Goal: Task Accomplishment & Management: Complete application form

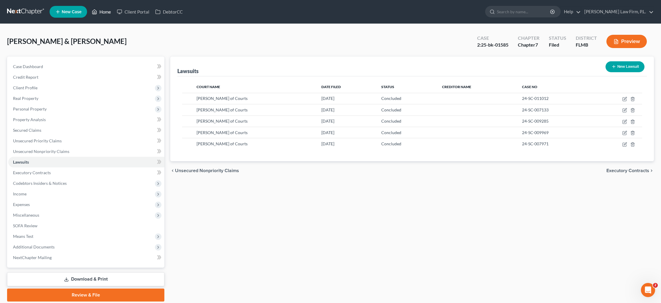
click at [105, 14] on link "Home" at bounding box center [101, 11] width 25 height 11
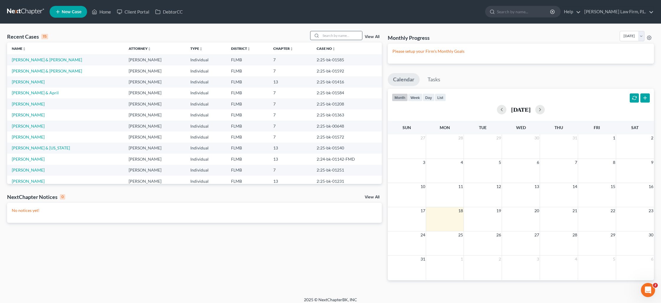
click at [326, 38] on input "search" at bounding box center [341, 35] width 41 height 9
type input "hill"
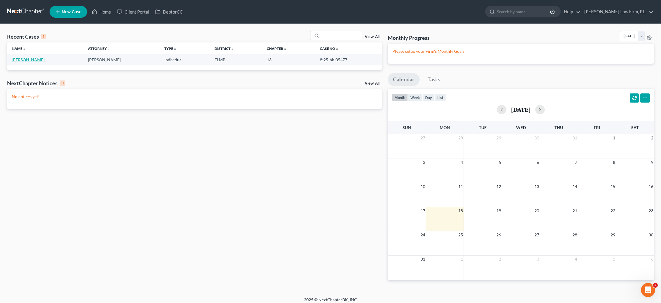
click at [21, 62] on link "[PERSON_NAME]" at bounding box center [28, 59] width 33 height 5
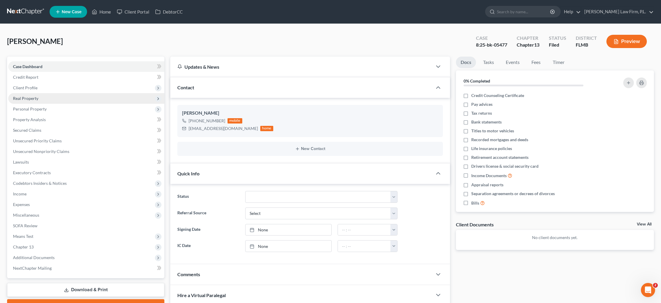
click at [47, 98] on span "Real Property" at bounding box center [86, 98] width 156 height 11
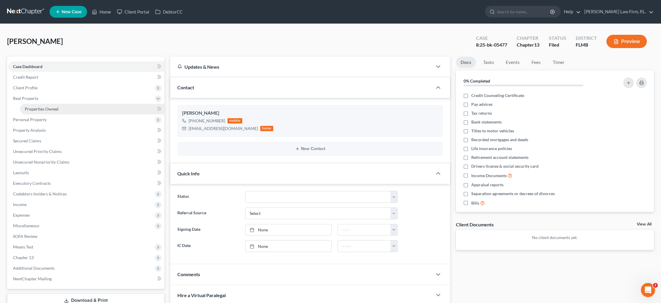
click at [48, 107] on span "Properties Owned" at bounding box center [42, 109] width 34 height 5
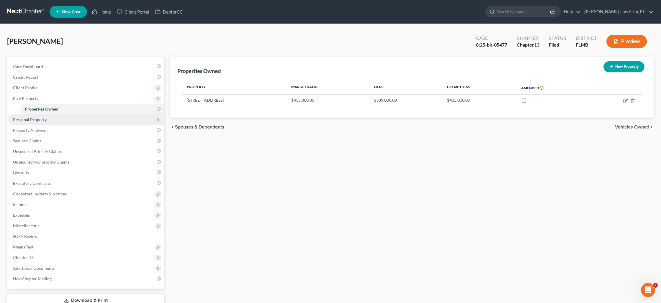
click at [38, 122] on span "Personal Property" at bounding box center [86, 120] width 156 height 11
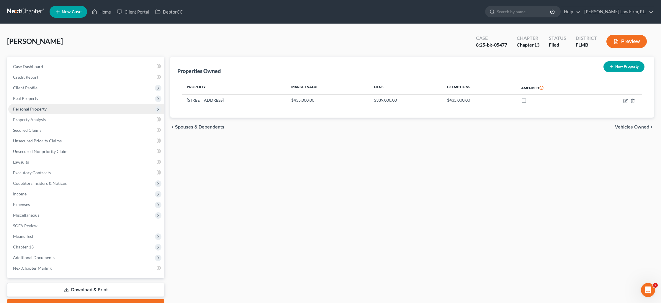
click at [40, 111] on span "Personal Property" at bounding box center [86, 109] width 156 height 11
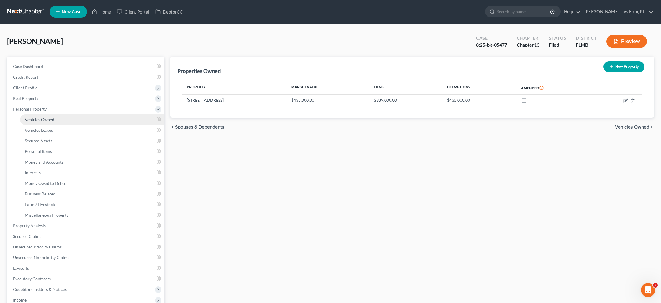
click at [43, 118] on span "Vehicles Owned" at bounding box center [40, 119] width 30 height 5
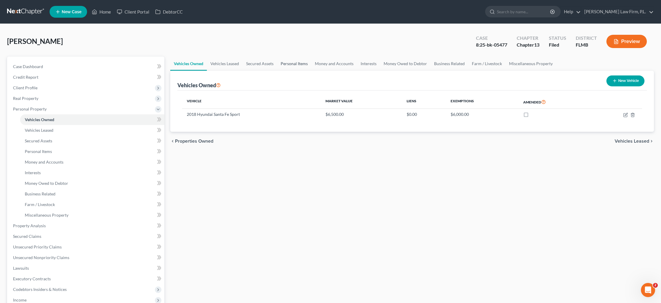
click at [286, 63] on link "Personal Items" at bounding box center [294, 64] width 34 height 14
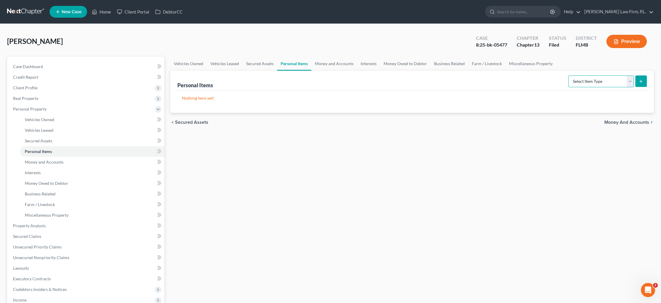
click at [610, 79] on select "Select Item Type Clothing Collectibles Of Value Electronics Firearms Household …" at bounding box center [601, 82] width 66 height 12
select select "collectibles_of_value"
click at [569, 76] on select "Select Item Type Clothing Collectibles Of Value Electronics Firearms Household …" at bounding box center [601, 82] width 66 height 12
click at [637, 84] on button "submit" at bounding box center [641, 82] width 12 height 12
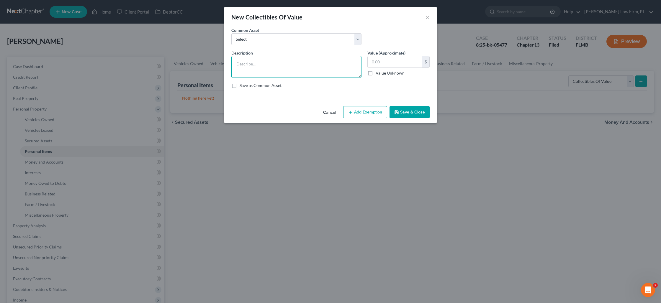
click at [281, 59] on textarea at bounding box center [296, 67] width 130 height 22
type textarea "books and pictures"
click at [372, 64] on input "text" at bounding box center [395, 61] width 55 height 11
type input "1"
type input "0"
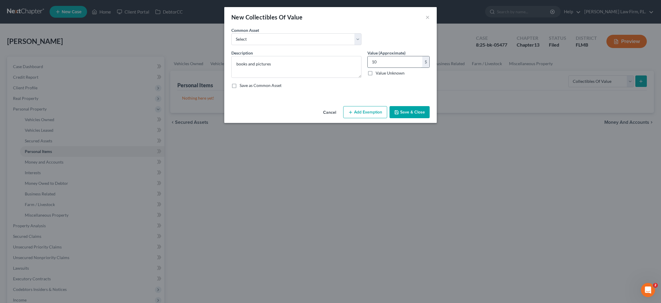
type input "10"
click at [366, 115] on button "Add Exemption" at bounding box center [365, 112] width 44 height 12
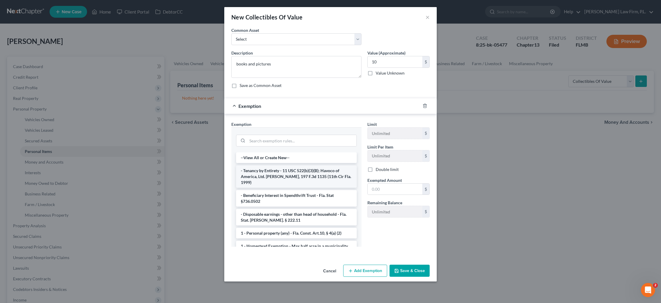
click at [307, 169] on li "- Tenancy by Entirety - 11 USC 522(b)(3)(B); Havoco of America, Ltd. [PERSON_NA…" at bounding box center [296, 177] width 121 height 22
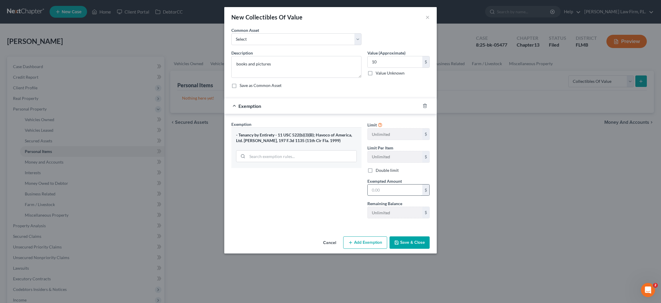
click at [377, 190] on input "text" at bounding box center [395, 190] width 55 height 11
type input "10"
click at [421, 243] on button "Save & Close" at bounding box center [410, 243] width 40 height 12
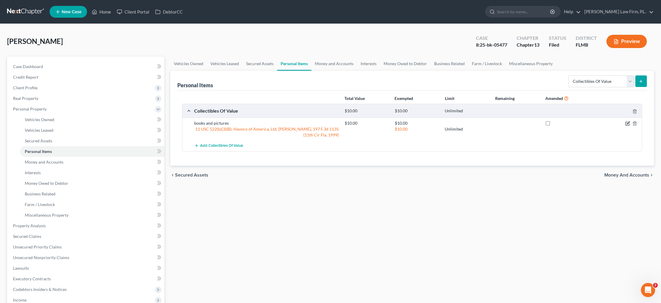
click at [625, 123] on icon "button" at bounding box center [627, 123] width 5 height 5
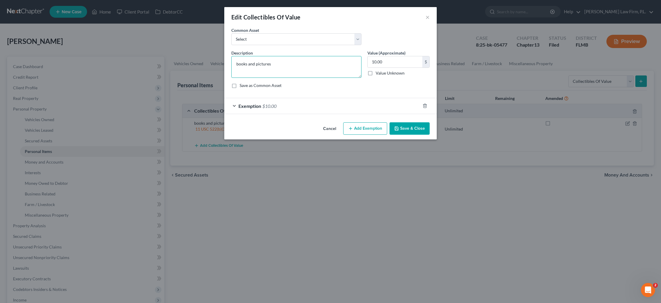
click at [275, 68] on textarea "books and pictures" at bounding box center [296, 67] width 130 height 22
drag, startPoint x: 429, startPoint y: 18, endPoint x: 448, endPoint y: 27, distance: 21.4
click at [429, 18] on button "×" at bounding box center [428, 17] width 4 height 7
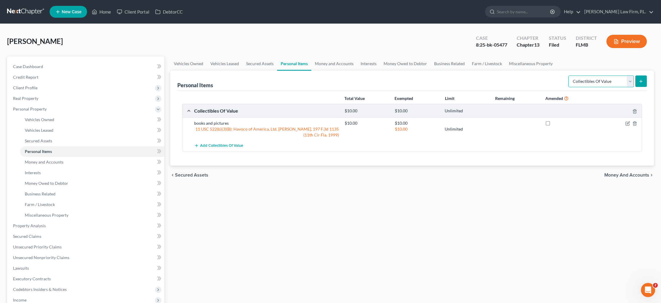
click at [629, 86] on select "Select Item Type Clothing Collectibles Of Value Electronics Firearms Household …" at bounding box center [601, 82] width 66 height 12
select select "clothing"
click at [569, 76] on select "Select Item Type Clothing Collectibles Of Value Electronics Firearms Household …" at bounding box center [601, 82] width 66 height 12
click at [637, 82] on button "submit" at bounding box center [641, 82] width 12 height 12
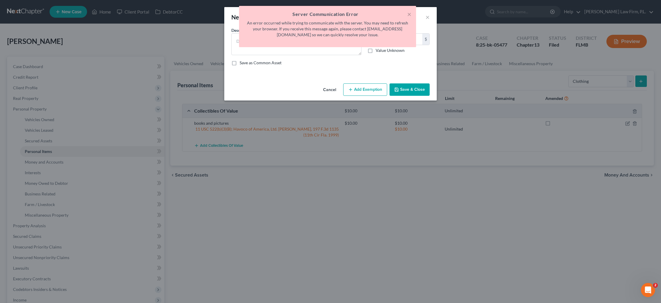
click at [406, 14] on h5 "Server Communication Error" at bounding box center [328, 14] width 168 height 7
click at [407, 15] on button "×" at bounding box center [409, 14] width 4 height 7
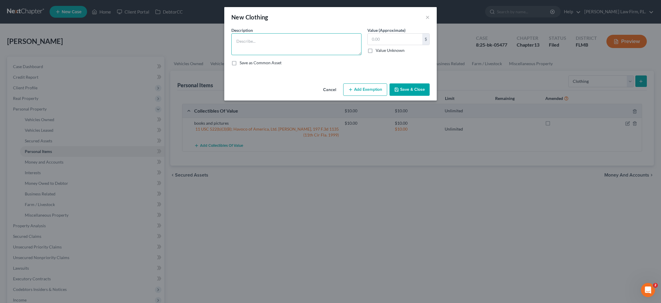
click at [291, 46] on textarea at bounding box center [296, 44] width 130 height 22
drag, startPoint x: 281, startPoint y: 47, endPoint x: 281, endPoint y: 44, distance: 3.0
click at [281, 44] on textarea "clothin" at bounding box center [296, 44] width 130 height 22
type textarea "clothing"
type input "100"
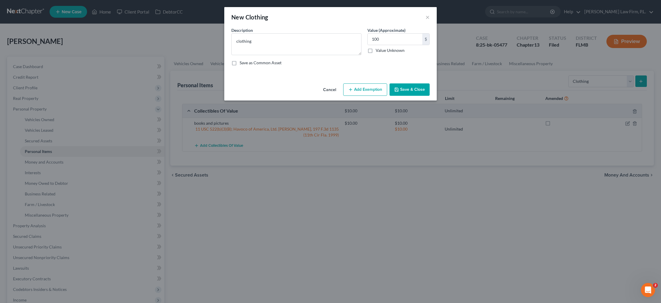
click at [396, 88] on polyline "button" at bounding box center [396, 88] width 1 height 1
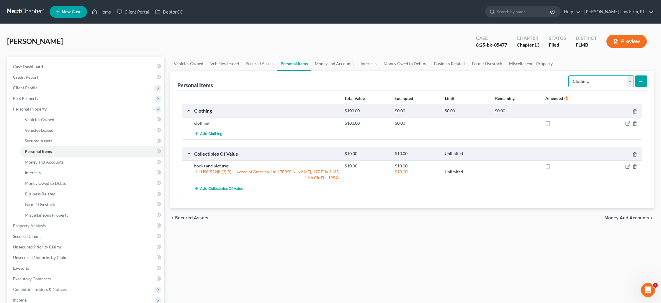
click at [632, 80] on select "Select Item Type Clothing Collectibles Of Value Electronics Firearms Household …" at bounding box center [601, 82] width 66 height 12
select select "jewelry"
click at [569, 76] on select "Select Item Type Clothing Collectibles Of Value Electronics Firearms Household …" at bounding box center [601, 82] width 66 height 12
click at [626, 124] on icon "button" at bounding box center [627, 123] width 5 height 5
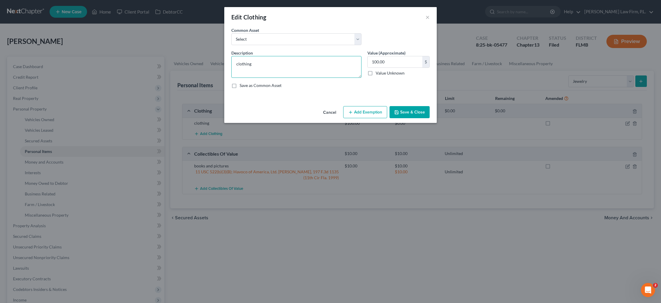
click at [276, 62] on textarea "clothing" at bounding box center [296, 67] width 130 height 22
click at [428, 16] on button "×" at bounding box center [428, 17] width 4 height 7
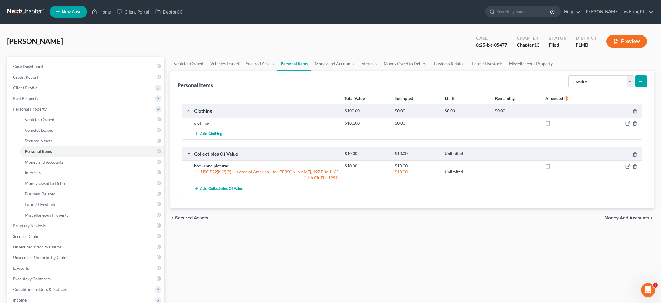
click at [638, 81] on button "submit" at bounding box center [641, 82] width 12 height 12
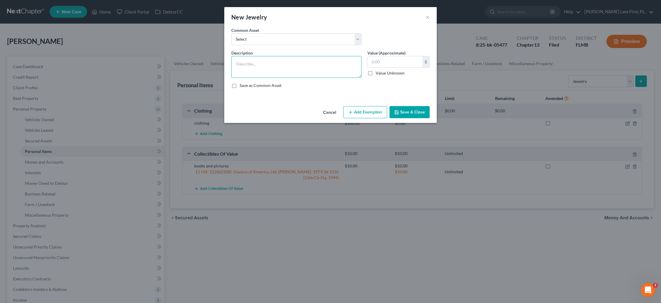
click at [279, 68] on textarea at bounding box center [296, 67] width 130 height 22
type textarea "wedding band and apple watch"
type input "50"
click at [399, 112] on icon "button" at bounding box center [396, 112] width 5 height 5
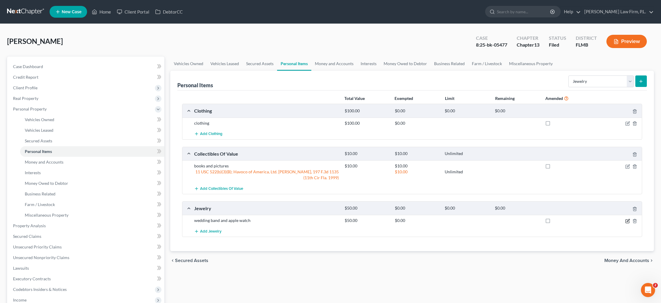
click at [625, 222] on icon "button" at bounding box center [627, 221] width 5 height 5
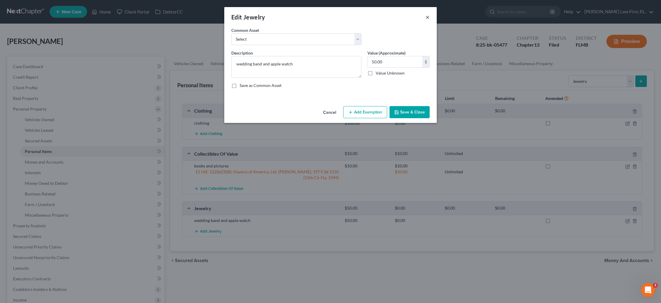
click at [429, 16] on button "×" at bounding box center [428, 17] width 4 height 7
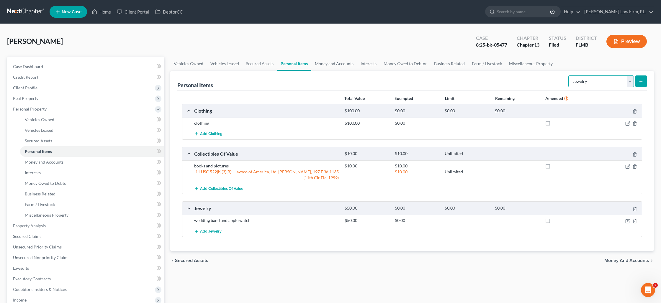
click at [612, 81] on select "Select Item Type Clothing Collectibles Of Value Electronics Firearms Household …" at bounding box center [601, 82] width 66 height 12
select select "sports_and_hobby_equipment"
click at [569, 76] on select "Select Item Type Clothing Collectibles Of Value Electronics Firearms Household …" at bounding box center [601, 82] width 66 height 12
click at [641, 83] on icon "submit" at bounding box center [641, 81] width 5 height 5
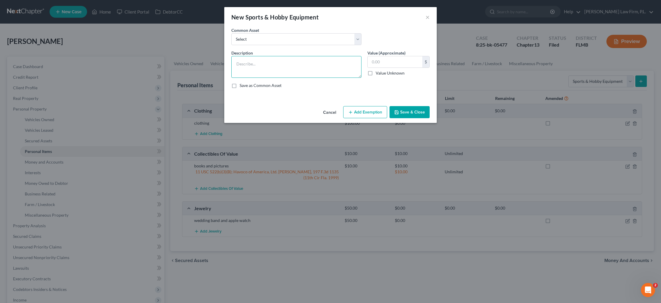
click at [319, 70] on textarea at bounding box center [296, 67] width 130 height 22
type textarea "golf clubs"
type input "50"
click at [363, 114] on button "Add Exemption" at bounding box center [365, 112] width 44 height 12
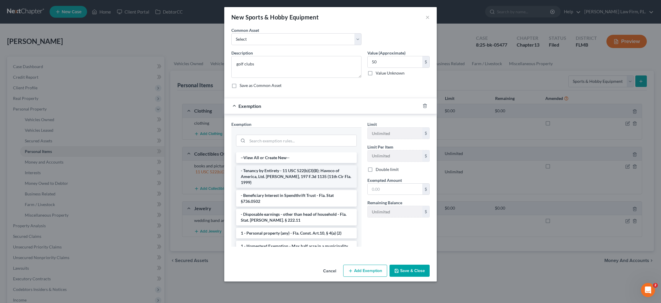
click at [271, 178] on li "- Tenancy by Entirety - 11 USC 522(b)(3)(B); Havoco of America, Ltd. [PERSON_NA…" at bounding box center [296, 177] width 121 height 22
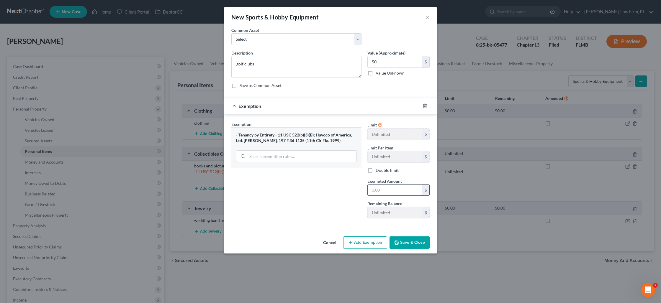
click at [394, 192] on input "text" at bounding box center [395, 190] width 55 height 11
type input "50"
click at [419, 242] on button "Save & Close" at bounding box center [410, 243] width 40 height 12
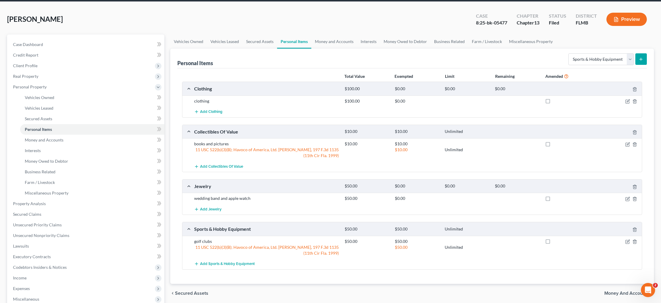
scroll to position [22, 0]
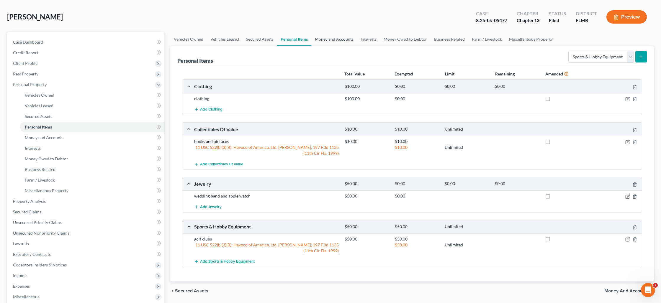
click at [333, 36] on link "Money and Accounts" at bounding box center [334, 39] width 46 height 14
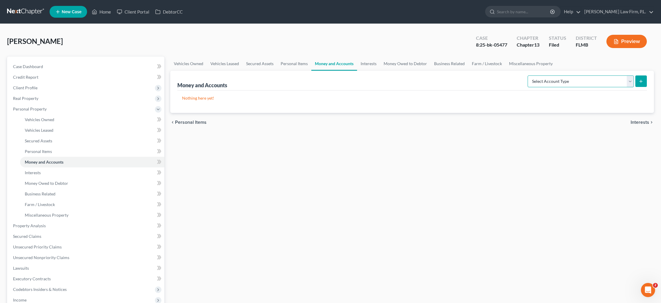
click at [599, 83] on select "Select Account Type Brokerage Cash on Hand Certificates of Deposit Checking Acc…" at bounding box center [581, 82] width 106 height 12
select select "checking"
click at [529, 76] on select "Select Account Type Brokerage Cash on Hand Certificates of Deposit Checking Acc…" at bounding box center [581, 82] width 106 height 12
click at [642, 84] on button "submit" at bounding box center [641, 82] width 12 height 12
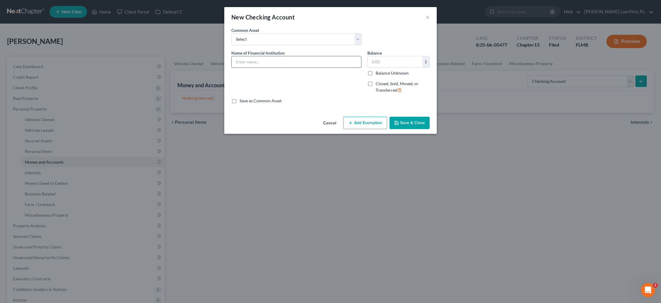
click at [241, 66] on input "text" at bounding box center [297, 61] width 130 height 11
type input "[PERSON_NAME] Fargo Checking xx6192"
click at [376, 75] on label "Balance Unknown" at bounding box center [392, 73] width 33 height 6
click at [378, 74] on input "Balance Unknown" at bounding box center [380, 72] width 4 height 4
checkbox input "true"
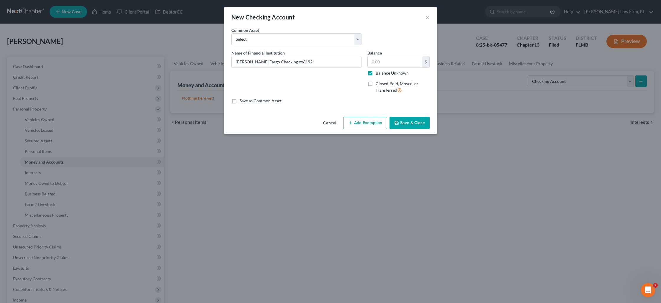
type input "0.00"
click at [365, 120] on button "Add Exemption" at bounding box center [365, 123] width 44 height 12
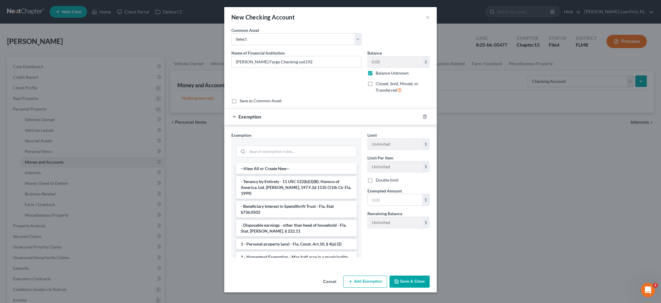
drag, startPoint x: 291, startPoint y: 183, endPoint x: 314, endPoint y: 188, distance: 23.8
click at [291, 183] on li "- Tenancy by Entirety - 11 USC 522(b)(3)(B); Havoco of America, Ltd. [PERSON_NA…" at bounding box center [296, 188] width 121 height 22
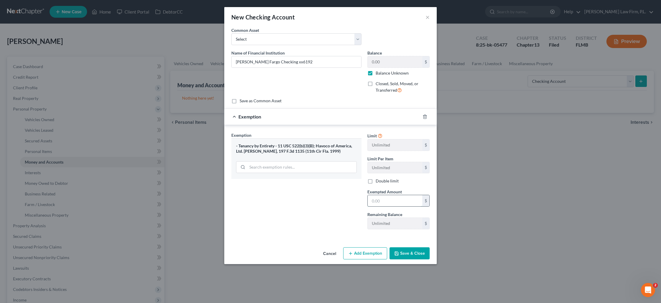
click at [374, 200] on input "text" at bounding box center [395, 200] width 55 height 11
type input "1,000"
click at [403, 257] on button "Save & Close" at bounding box center [410, 254] width 40 height 12
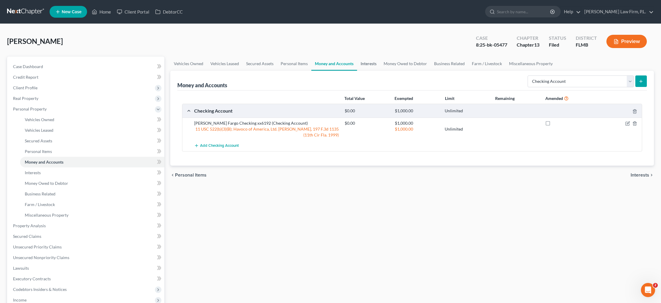
click at [369, 65] on link "Interests" at bounding box center [368, 64] width 23 height 14
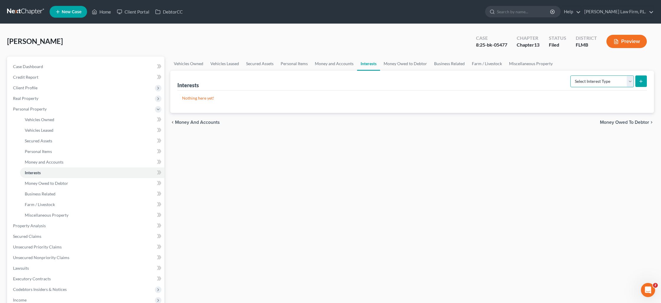
click at [623, 83] on select "Select Interest Type 401K Annuity Bond Education IRA Government Bond Government…" at bounding box center [602, 82] width 63 height 12
click at [614, 84] on select "Select Interest Type 401K Annuity Bond Education IRA Government Bond Government…" at bounding box center [602, 82] width 63 height 12
select select "incorporated_business"
click at [571, 76] on select "Select Interest Type 401K Annuity Bond Education IRA Government Bond Government…" at bounding box center [602, 82] width 63 height 12
click at [641, 81] on icon "submit" at bounding box center [641, 81] width 5 height 5
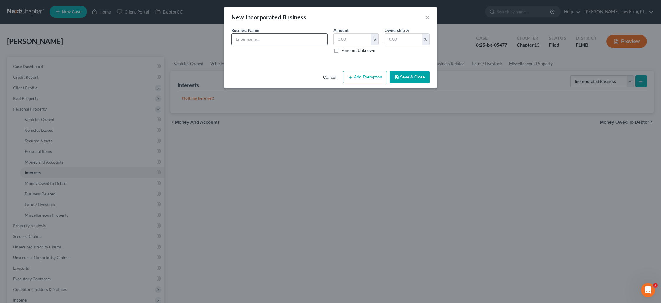
click at [264, 41] on input "text" at bounding box center [280, 39] width 96 height 11
click at [276, 40] on input "[PERSON_NAME] Consulting LLC (Regions Business checking" at bounding box center [280, 39] width 96 height 11
drag, startPoint x: 324, startPoint y: 40, endPoint x: 275, endPoint y: 42, distance: 49.6
click at [275, 42] on input "[PERSON_NAME] Consulting LLC (Regions Business checking" at bounding box center [280, 39] width 96 height 11
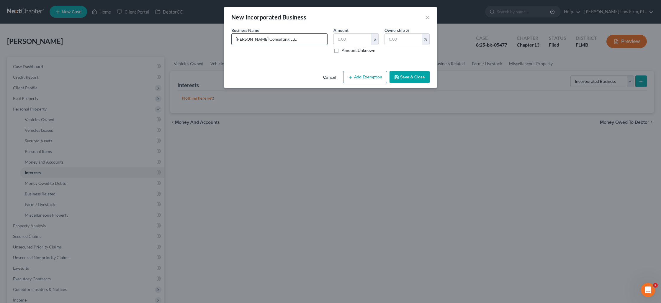
scroll to position [0, 0]
type input "[PERSON_NAME] Consulting LLC"
click at [342, 51] on label "Amount Unknown" at bounding box center [359, 51] width 34 height 6
click at [344, 51] on input "Amount Unknown" at bounding box center [346, 50] width 4 height 4
checkbox input "true"
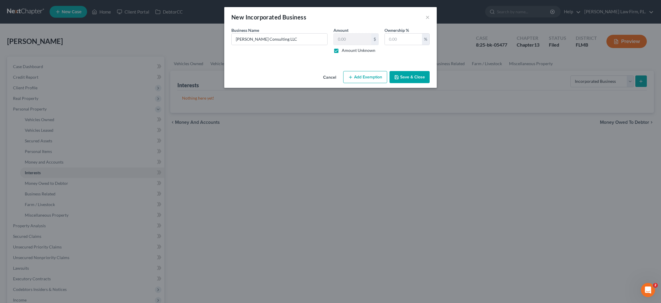
click at [399, 78] on icon "button" at bounding box center [396, 77] width 5 height 5
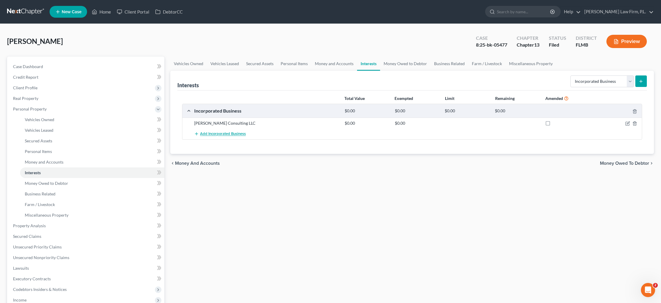
click at [243, 133] on span "Add Incorporated Business" at bounding box center [223, 134] width 46 height 5
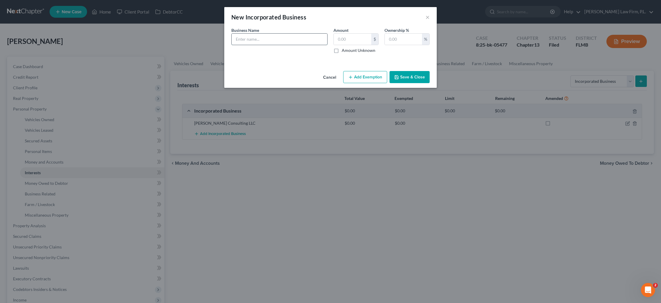
click at [255, 41] on input "text" at bounding box center [280, 39] width 96 height 11
type input "Assets: Regions Business Checking xx2948($____)"
click at [342, 51] on label "Amount Unknown" at bounding box center [359, 51] width 34 height 6
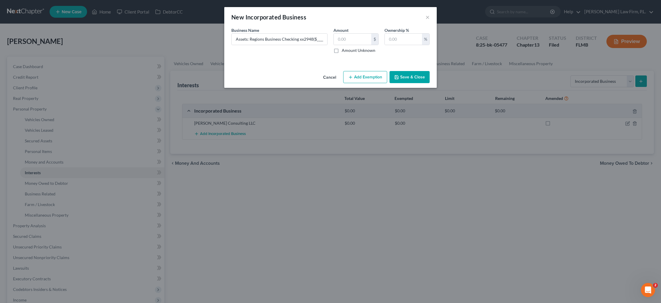
click at [344, 51] on input "Amount Unknown" at bounding box center [346, 50] width 4 height 4
checkbox input "true"
click at [403, 76] on button "Save & Close" at bounding box center [410, 77] width 40 height 12
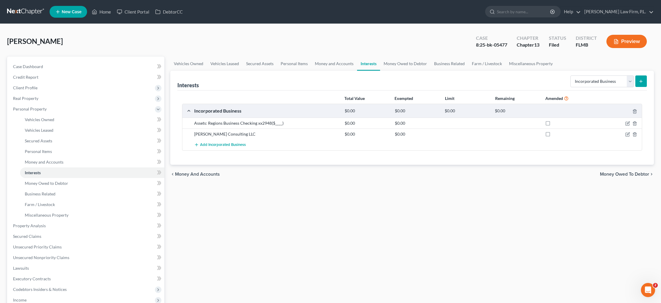
drag, startPoint x: 202, startPoint y: 135, endPoint x: 238, endPoint y: 124, distance: 37.3
click at [218, 124] on div "Assets: Regions Business Checking xx2948($____) $0.00 $0.00 [PERSON_NAME] Consu…" at bounding box center [412, 134] width 460 height 33
click at [635, 123] on icon "button" at bounding box center [635, 123] width 5 height 5
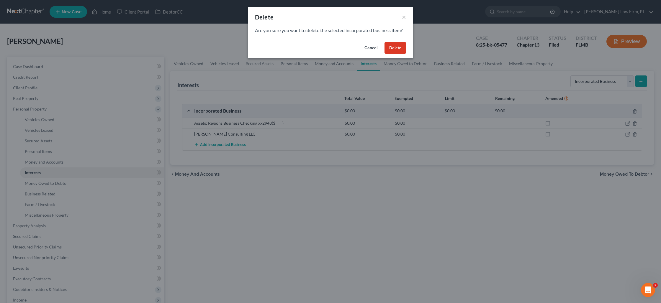
click at [400, 50] on button "Delete" at bounding box center [396, 48] width 22 height 12
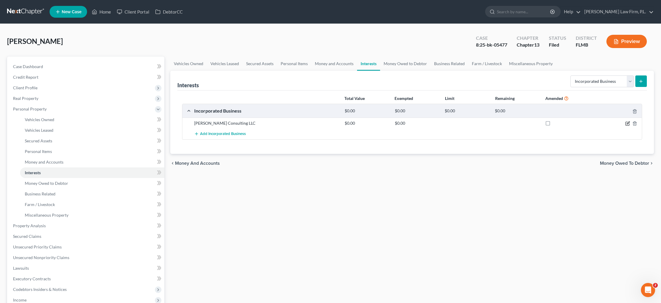
click at [629, 122] on icon "button" at bounding box center [628, 123] width 3 height 3
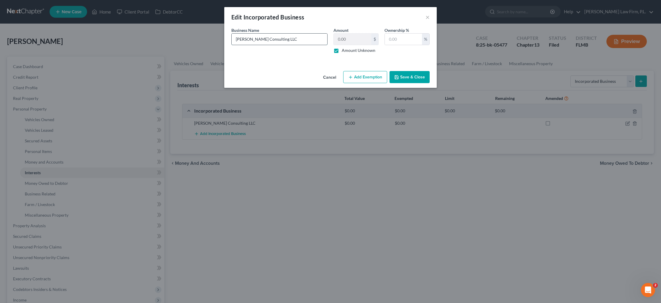
click at [279, 39] on input "[PERSON_NAME] Consulting LLC" at bounding box center [280, 39] width 96 height 11
type input "[PERSON_NAME] Consulting LLC Assets: Regions Bus. Checking xx2948($_____)"
click at [404, 76] on button "Save & Close" at bounding box center [410, 77] width 40 height 12
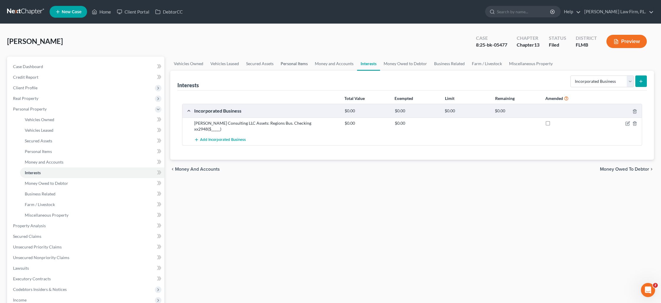
click at [289, 64] on link "Personal Items" at bounding box center [294, 64] width 34 height 14
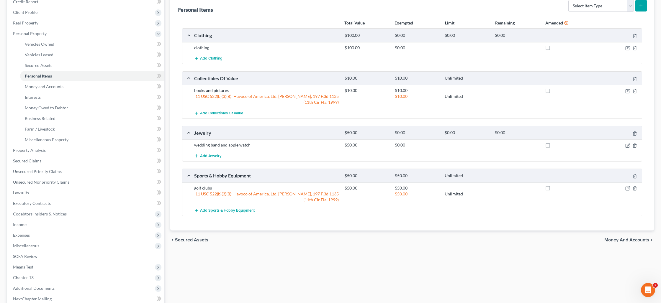
scroll to position [75, 0]
click at [631, 7] on select "Select Item Type Clothing Collectibles Of Value Electronics Firearms Household …" at bounding box center [601, 6] width 66 height 12
select select "pets"
click at [569, 0] on select "Select Item Type Clothing Collectibles Of Value Electronics Firearms Household …" at bounding box center [601, 6] width 66 height 12
click at [642, 8] on button "submit" at bounding box center [641, 6] width 12 height 12
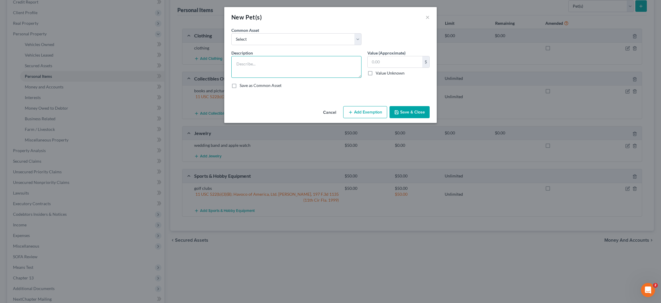
drag, startPoint x: 307, startPoint y: 61, endPoint x: 303, endPoint y: 58, distance: 4.9
click at [307, 61] on textarea at bounding box center [296, 67] width 130 height 22
type textarea "3 dogs"
type input "15"
click at [364, 109] on button "Add Exemption" at bounding box center [365, 112] width 44 height 12
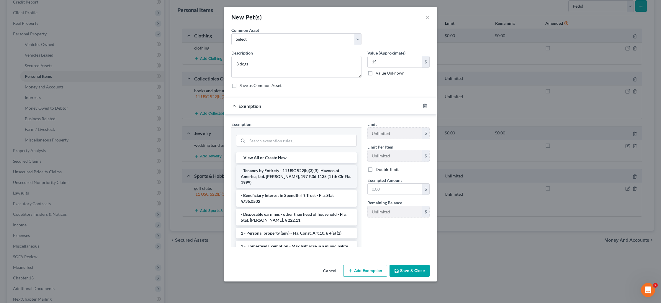
click at [300, 171] on li "- Tenancy by Entirety - 11 USC 522(b)(3)(B); Havoco of America, Ltd. [PERSON_NA…" at bounding box center [296, 177] width 121 height 22
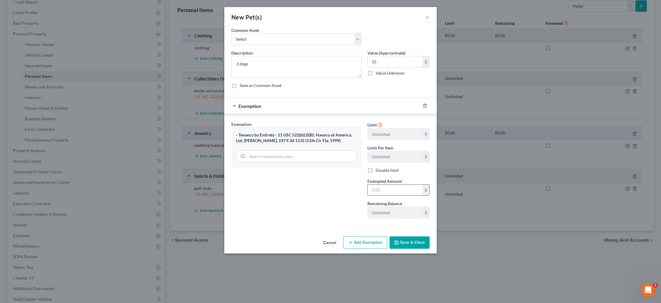
click at [384, 191] on input "text" at bounding box center [395, 190] width 55 height 11
type input "15"
click at [408, 242] on button "Save & Close" at bounding box center [410, 243] width 40 height 12
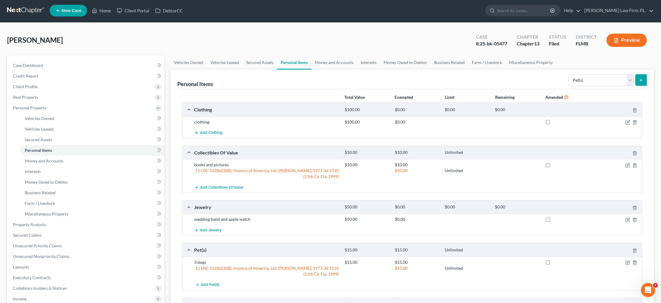
scroll to position [0, 0]
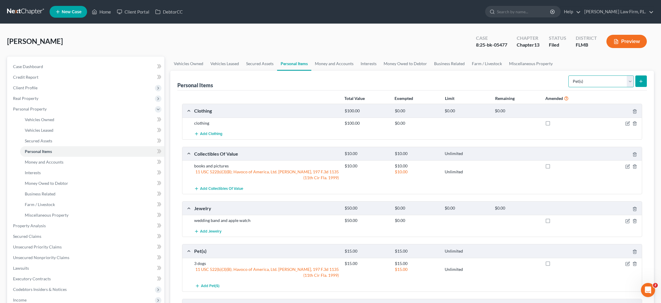
click at [608, 79] on select "Select Item Type Clothing Collectibles Of Value Electronics Firearms Household …" at bounding box center [601, 82] width 66 height 12
select select "household_goods"
click at [569, 76] on select "Select Item Type Clothing Collectibles Of Value Electronics Firearms Household …" at bounding box center [601, 82] width 66 height 12
click at [643, 84] on button "submit" at bounding box center [641, 82] width 12 height 12
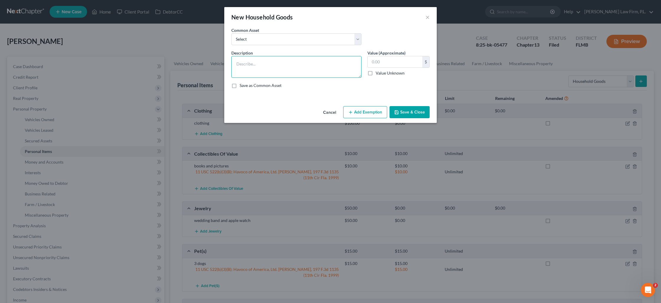
click at [311, 66] on textarea at bounding box center [296, 67] width 130 height 22
click at [238, 69] on textarea "Living Room: 2 couches, 3 bookcases, 2 desks, 4 chairs, 2 tables, 4 lamps, 5 tv…" at bounding box center [296, 67] width 130 height 22
click at [281, 78] on div "Description * Living Room: 2 couches, 3 bookcases, 2 desks, 4 chairs, 2 tables,…" at bounding box center [330, 71] width 204 height 43
click at [281, 75] on textarea "Living Room: 2 couches, 3 bookcases, 2 desks, 4 chairs, 2 tables, 4 lamps, 5 tv…" at bounding box center [296, 67] width 130 height 22
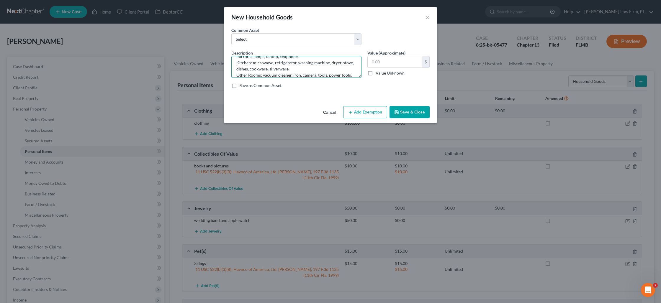
scroll to position [38, 0]
type textarea "Living Room: 2 couches, 3 bookcases, 2 desks, 4 chairs, 2 tables, 4 lamps, 5 tv…"
type input "2,150"
click at [369, 116] on button "Add Exemption" at bounding box center [365, 112] width 44 height 12
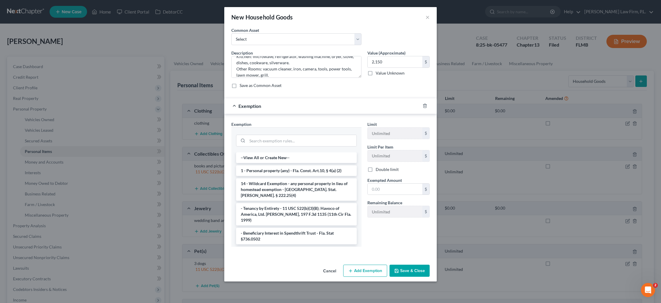
click at [289, 203] on li "- Tenancy by Entirety - 11 USC 522(b)(3)(B); Havoco of America, Ltd. [PERSON_NA…" at bounding box center [296, 214] width 121 height 22
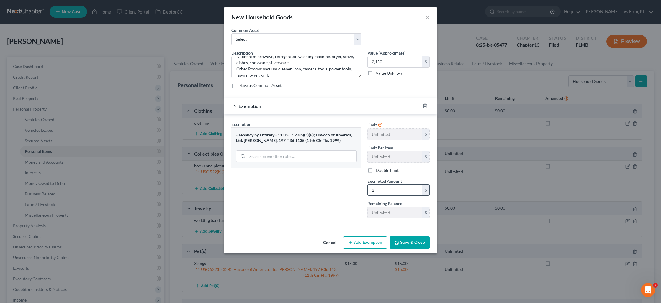
click at [378, 194] on input "2" at bounding box center [395, 190] width 55 height 11
type input "2,150"
click at [409, 242] on button "Save & Close" at bounding box center [410, 243] width 40 height 12
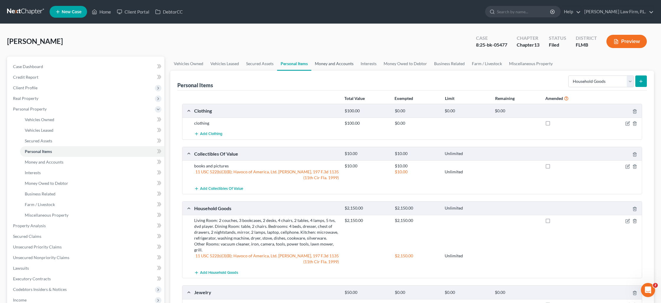
click at [339, 65] on link "Money and Accounts" at bounding box center [334, 64] width 46 height 14
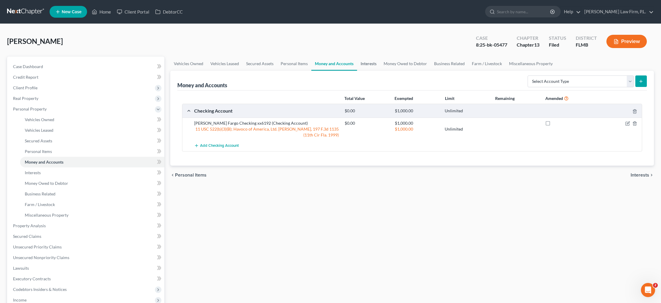
click at [365, 64] on link "Interests" at bounding box center [368, 64] width 23 height 14
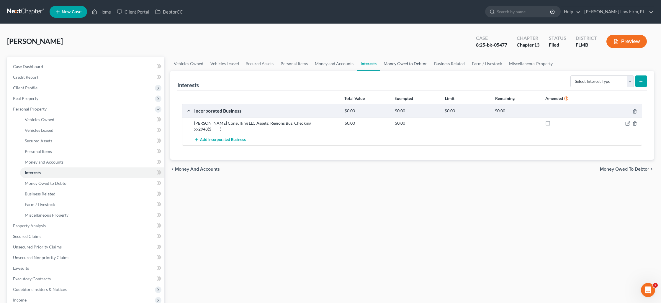
click at [392, 65] on link "Money Owed to Debtor" at bounding box center [405, 64] width 50 height 14
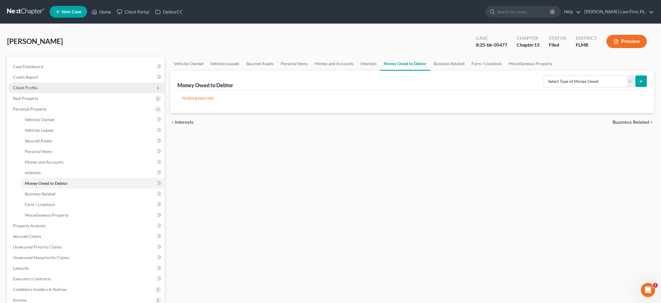
click at [44, 87] on span "Client Profile" at bounding box center [86, 88] width 156 height 11
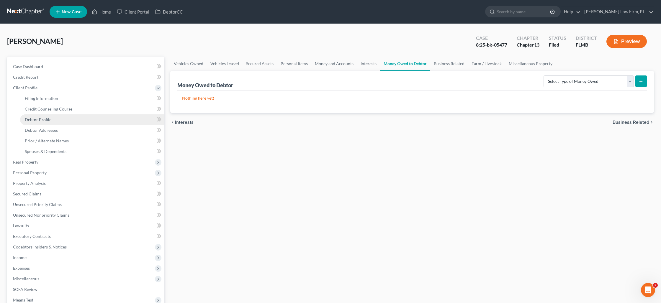
click at [54, 120] on link "Debtor Profile" at bounding box center [92, 120] width 144 height 11
select select "1"
select select "4"
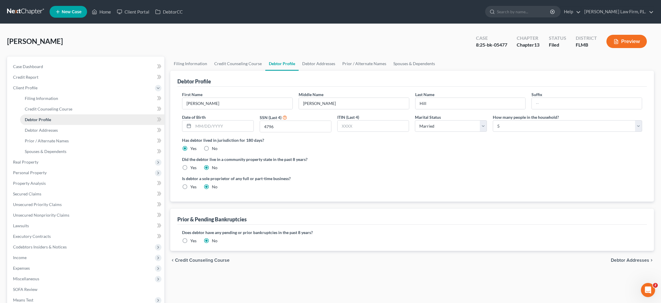
radio input "true"
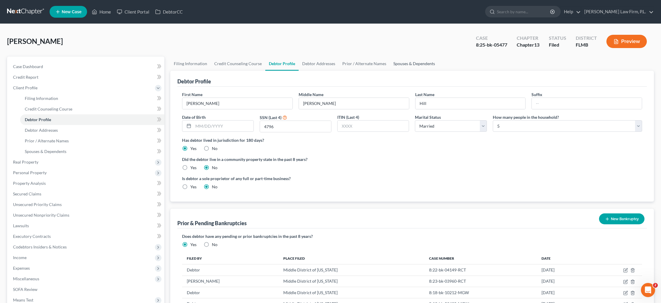
click at [404, 61] on link "Spouses & Dependents" at bounding box center [414, 64] width 49 height 14
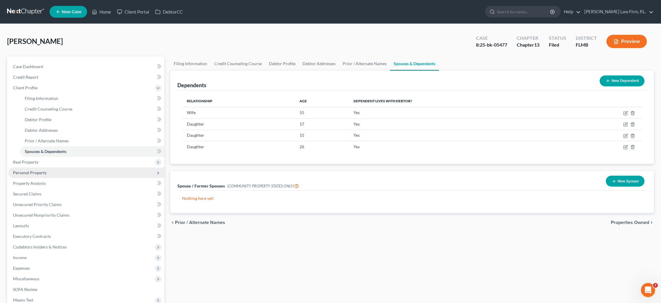
click at [82, 171] on span "Personal Property" at bounding box center [86, 173] width 156 height 11
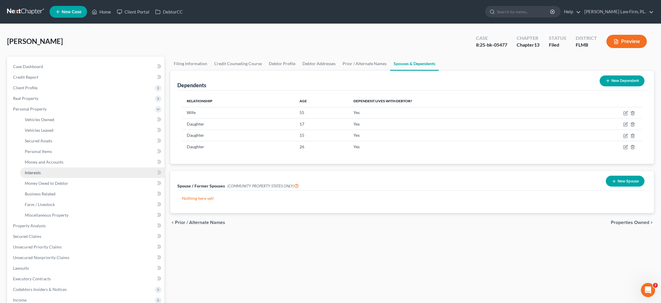
click at [68, 170] on link "Interests" at bounding box center [92, 173] width 144 height 11
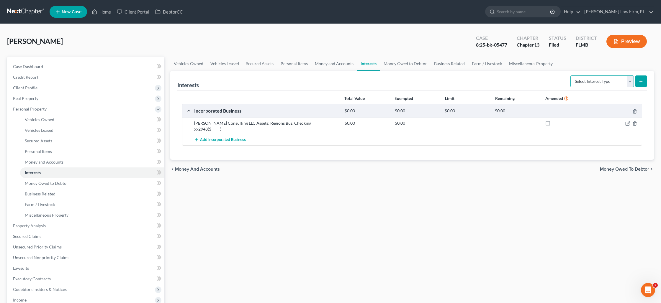
click at [604, 81] on select "Select Interest Type 401K Annuity Bond Education IRA Government Bond Government…" at bounding box center [602, 82] width 63 height 12
click at [390, 64] on link "Money Owed to Debtor" at bounding box center [405, 64] width 50 height 14
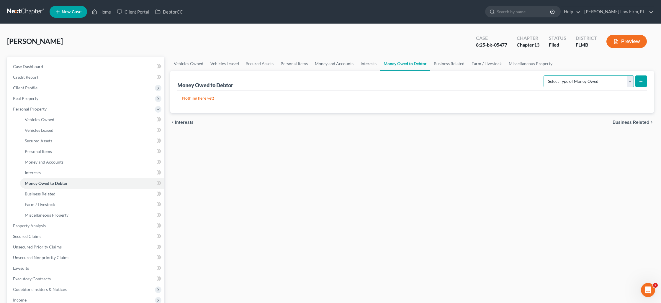
click at [602, 83] on select "Select Type of Money Owed Accounts Receivable Alimony Child Support Claims Agai…" at bounding box center [589, 82] width 90 height 12
select select "expected_tax_refund"
click at [545, 76] on select "Select Type of Money Owed Accounts Receivable Alimony Child Support Claims Agai…" at bounding box center [589, 82] width 90 height 12
click at [641, 83] on icon "submit" at bounding box center [641, 81] width 5 height 5
select select "0"
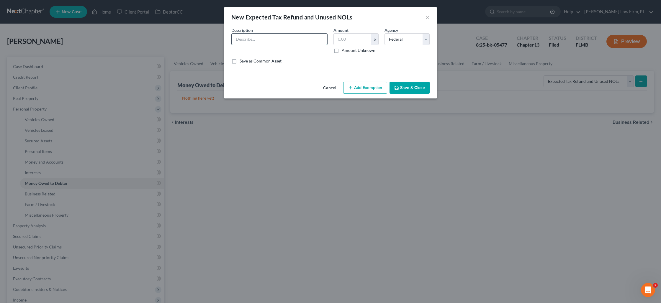
click at [285, 41] on input "text" at bounding box center [280, 39] width 96 height 11
type input "2024 Tax Refund minus Earned Income Credit"
click at [342, 51] on label "Amount Unknown" at bounding box center [359, 51] width 34 height 6
click at [344, 51] on input "Amount Unknown" at bounding box center [346, 50] width 4 height 4
checkbox input "true"
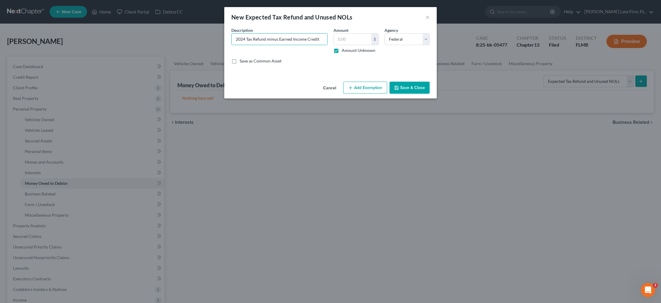
type input "0.00"
click at [414, 92] on button "Save & Close" at bounding box center [410, 88] width 40 height 12
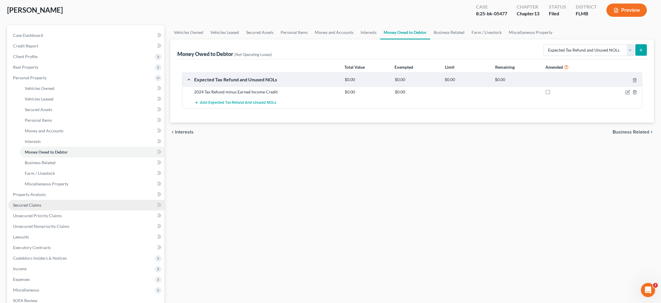
click at [44, 204] on link "Secured Claims" at bounding box center [86, 205] width 156 height 11
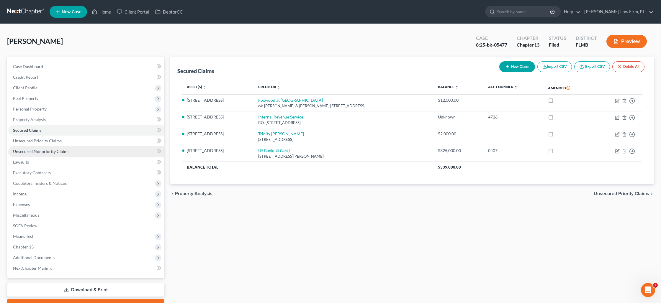
click at [35, 151] on span "Unsecured Nonpriority Claims" at bounding box center [41, 151] width 56 height 5
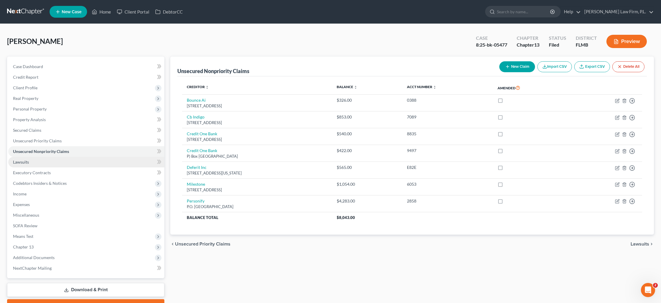
click at [35, 164] on link "Lawsuits" at bounding box center [86, 162] width 156 height 11
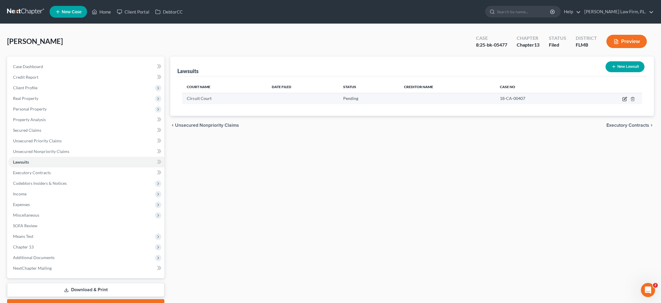
click at [622, 99] on icon "button" at bounding box center [624, 99] width 5 height 5
select select "0"
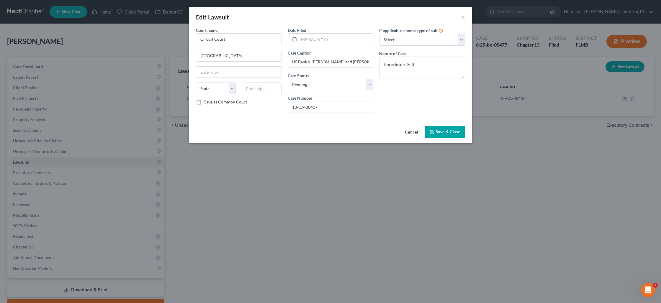
click at [443, 130] on span "Save & Close" at bounding box center [448, 132] width 25 height 5
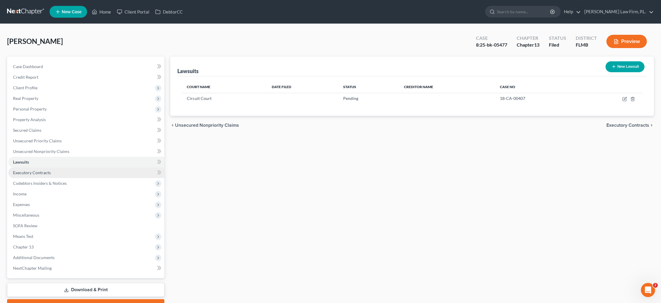
click at [55, 174] on link "Executory Contracts" at bounding box center [86, 173] width 156 height 11
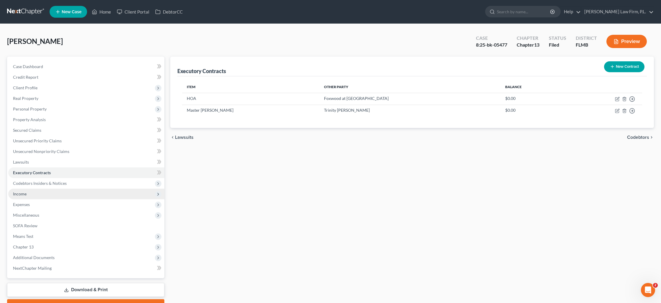
click at [55, 193] on span "Income" at bounding box center [86, 194] width 156 height 11
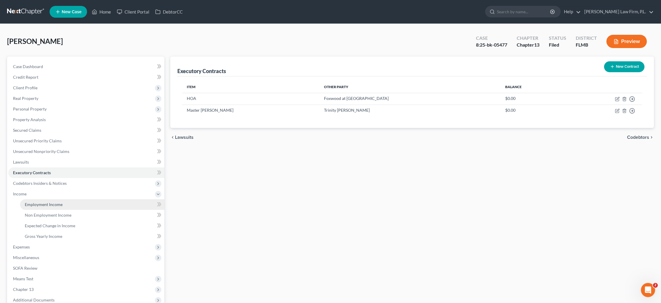
click at [59, 204] on span "Employment Income" at bounding box center [44, 204] width 38 height 5
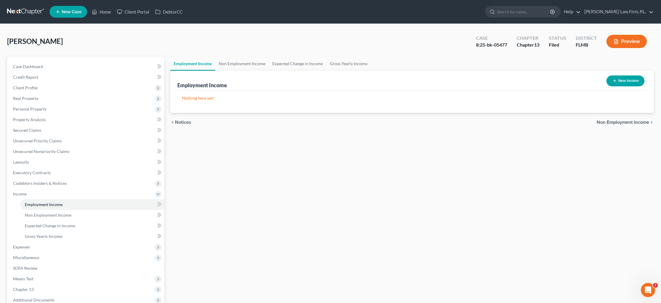
click at [614, 83] on button "New Income" at bounding box center [626, 81] width 38 height 11
select select "0"
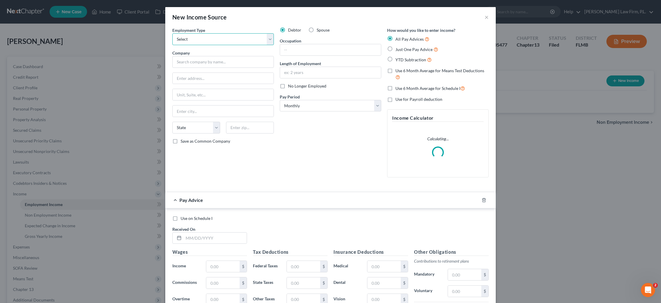
click at [190, 42] on select "Select Full or [DEMOGRAPHIC_DATA] Employment Self Employment" at bounding box center [223, 39] width 102 height 12
select select "0"
click at [172, 33] on select "Select Full or [DEMOGRAPHIC_DATA] Employment Self Employment" at bounding box center [223, 39] width 102 height 12
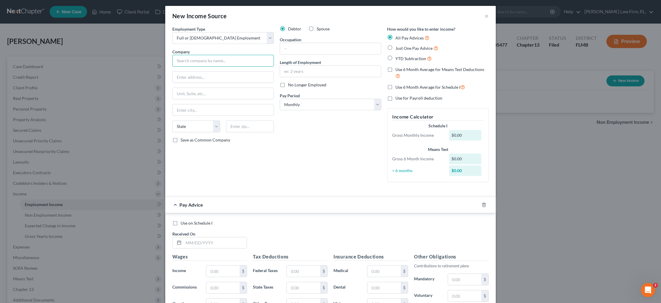
click at [192, 62] on input "text" at bounding box center [223, 61] width 102 height 12
type input "US Consulting Services"
type input "PO Box 1748"
type input "2"
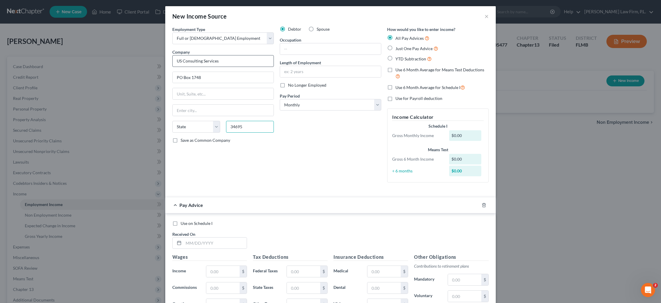
type input "34695"
type input "Safety Harbor"
select select "9"
click at [300, 46] on input "text" at bounding box center [330, 48] width 101 height 11
type input "1099 Consultant"
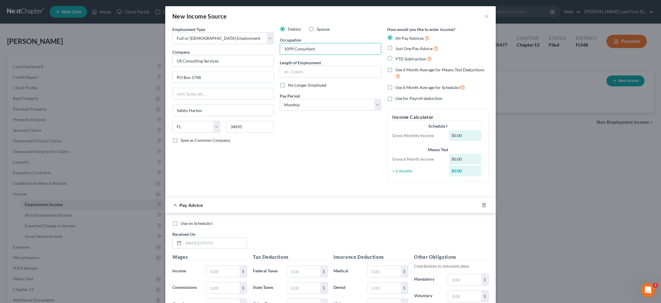
click at [396, 61] on label "YTD Subtraction" at bounding box center [414, 58] width 36 height 7
click at [398, 59] on input "YTD Subtraction" at bounding box center [400, 57] width 4 height 4
radio input "true"
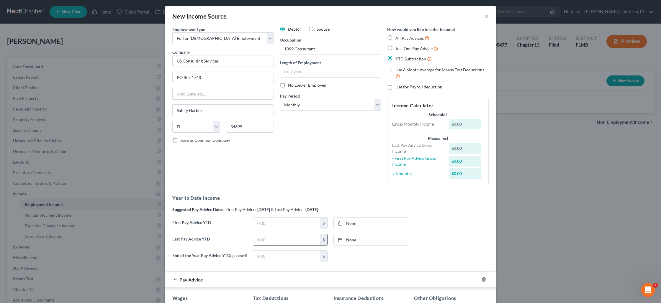
click at [281, 243] on input "text" at bounding box center [286, 239] width 67 height 11
type input "51,493.67"
type input "[DATE]"
click at [353, 239] on link "[DATE]" at bounding box center [371, 239] width 74 height 11
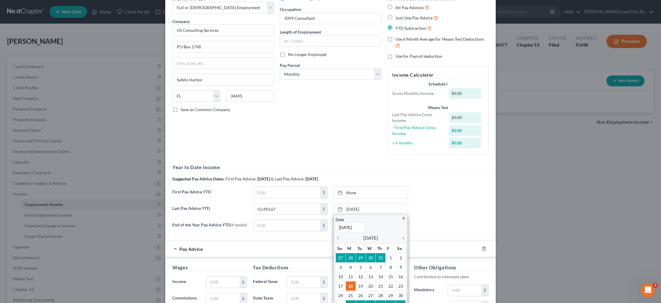
scroll to position [40, 0]
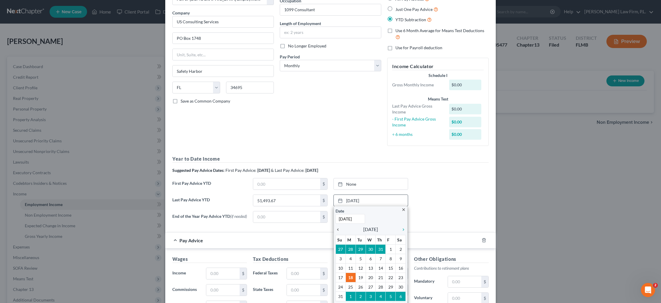
click at [340, 229] on icon "chevron_left" at bounding box center [340, 230] width 8 height 5
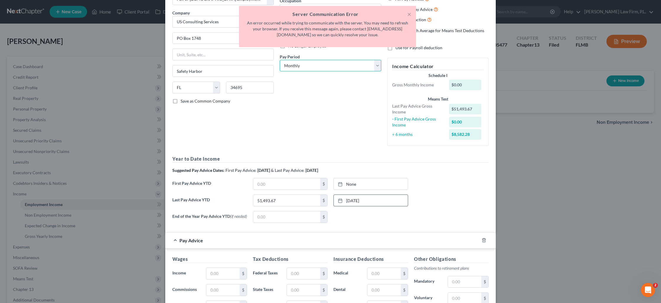
click at [374, 63] on select "Select Monthly Twice Monthly Every Other Week Weekly" at bounding box center [331, 66] width 102 height 12
click at [409, 15] on button "×" at bounding box center [409, 14] width 4 height 7
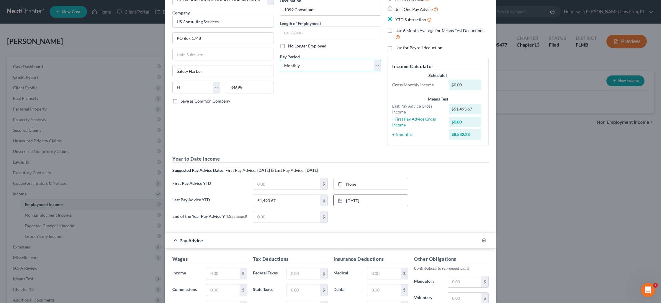
click at [375, 66] on select "Select Monthly Twice Monthly Every Other Week Weekly" at bounding box center [331, 66] width 102 height 12
select select "2"
click at [280, 60] on select "Select Monthly Twice Monthly Every Other Week Weekly" at bounding box center [331, 66] width 102 height 12
click at [276, 183] on input "text" at bounding box center [286, 184] width 67 height 11
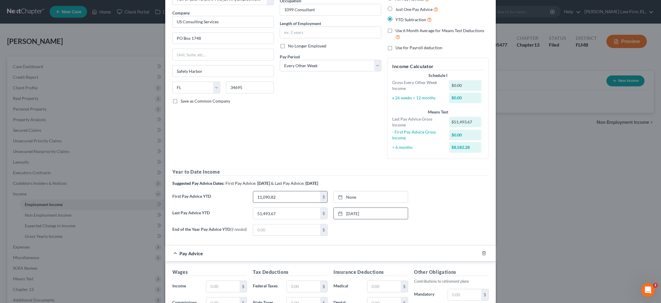
type input "11,090.82"
click at [355, 199] on link "[DATE]" at bounding box center [371, 197] width 74 height 11
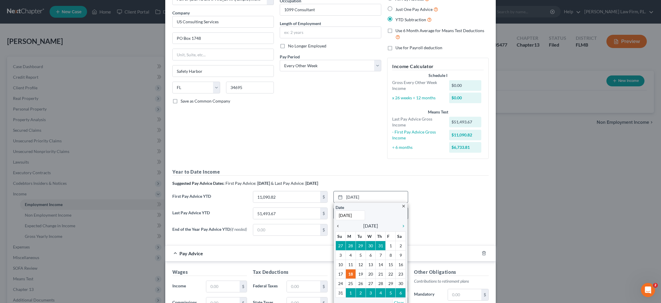
click at [339, 226] on icon "chevron_left" at bounding box center [340, 226] width 8 height 5
click at [339, 225] on icon "chevron_left" at bounding box center [340, 226] width 8 height 5
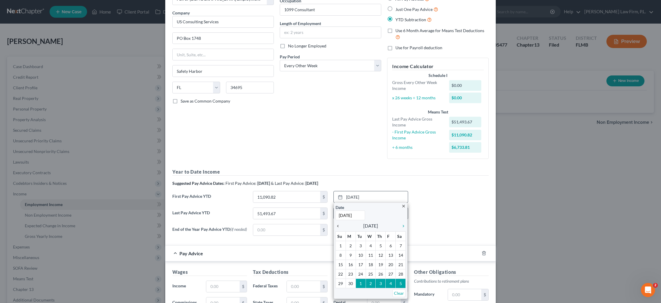
click at [339, 225] on icon "chevron_left" at bounding box center [340, 226] width 8 height 5
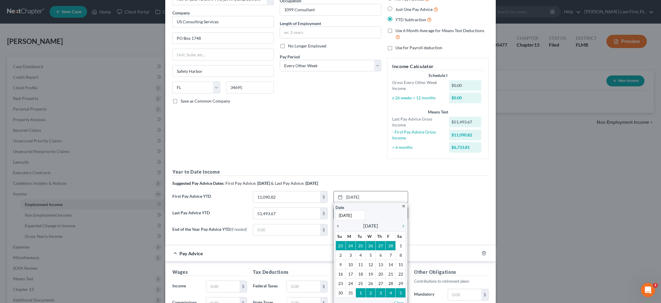
click at [339, 225] on icon "chevron_left" at bounding box center [340, 226] width 8 height 5
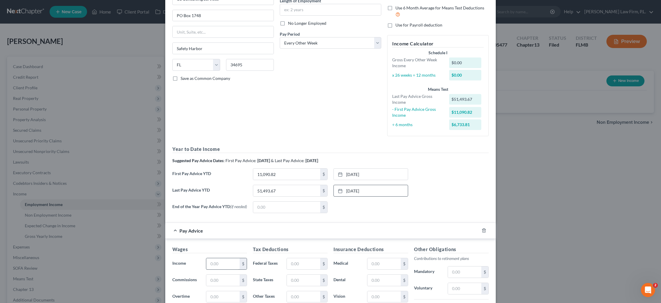
scroll to position [64, 0]
click at [225, 267] on input "text" at bounding box center [222, 263] width 33 height 11
type input "3,264.23"
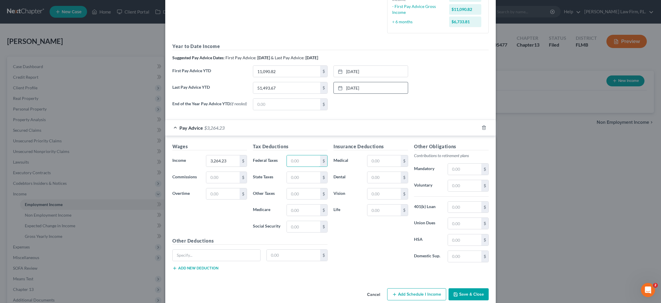
scroll to position [176, 0]
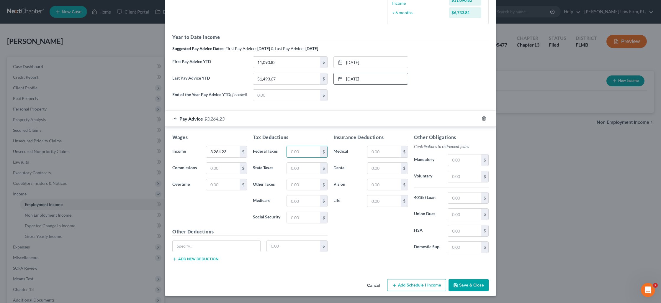
click at [463, 286] on button "Save & Close" at bounding box center [469, 286] width 40 height 12
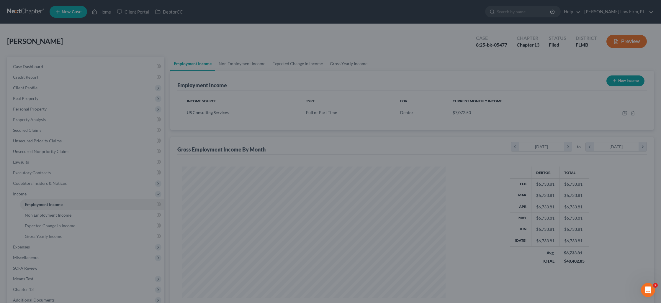
scroll to position [132, 275]
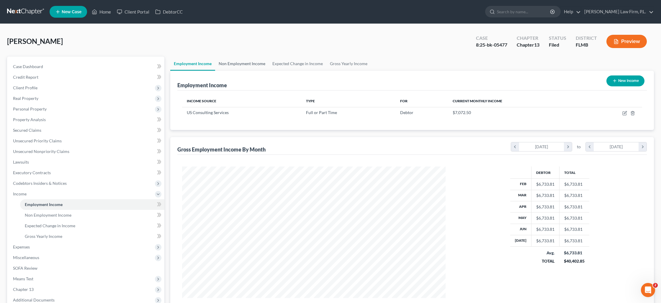
click at [256, 65] on link "Non Employment Income" at bounding box center [242, 64] width 54 height 14
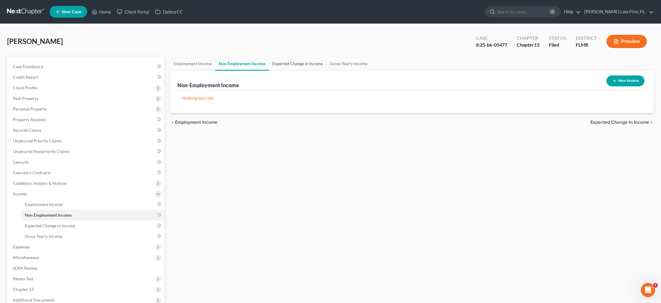
click at [285, 65] on link "Expected Change in Income" at bounding box center [298, 64] width 58 height 14
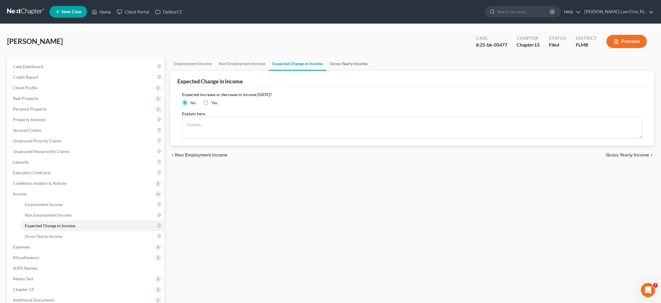
click at [339, 66] on link "Gross Yearly Income" at bounding box center [348, 64] width 45 height 14
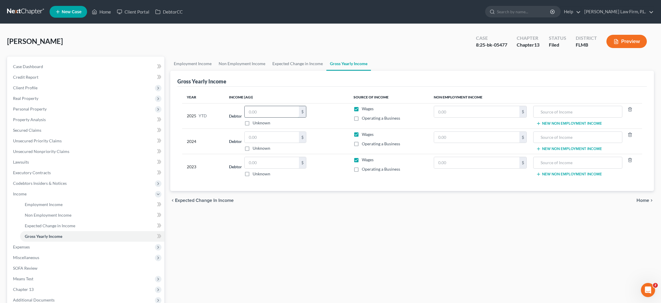
click at [271, 113] on input "text" at bounding box center [272, 111] width 54 height 11
type input "5,493.67"
click at [269, 139] on input "text" at bounding box center [272, 137] width 54 height 11
type input "110,869.28"
click at [253, 112] on input "5,493.67" at bounding box center [272, 111] width 54 height 11
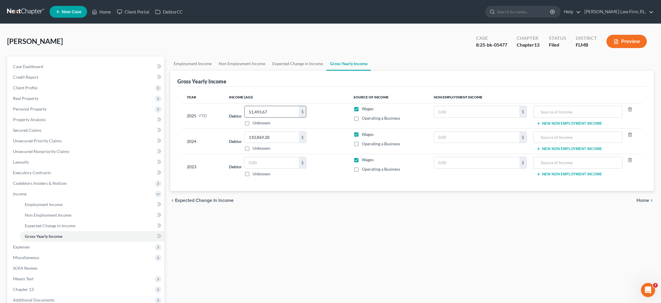
type input "51,493.67"
click at [362, 159] on label "Wages" at bounding box center [368, 160] width 12 height 6
click at [364, 159] on input "Wages" at bounding box center [366, 159] width 4 height 4
checkbox input "false"
click at [611, 164] on input "text" at bounding box center [578, 162] width 83 height 11
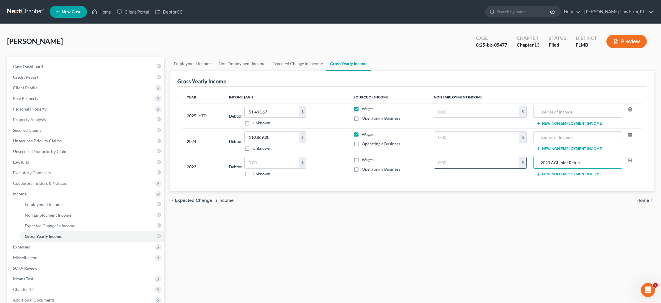
type input "2023 AGI Joint Return"
click at [508, 165] on input "text" at bounding box center [476, 162] width 85 height 11
type input "93,720"
click at [96, 246] on span "Expenses" at bounding box center [86, 247] width 156 height 11
click at [630, 111] on icon "button" at bounding box center [630, 109] width 5 height 5
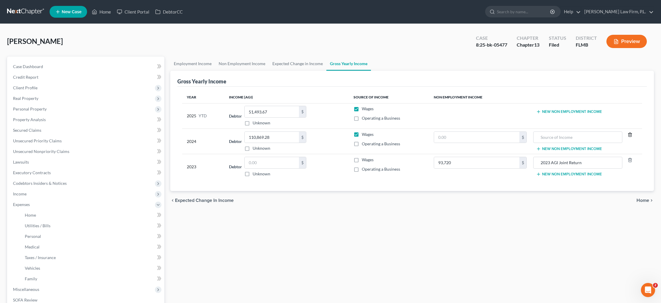
click at [630, 133] on icon "button" at bounding box center [630, 135] width 3 height 4
click at [623, 47] on button "Preview" at bounding box center [627, 41] width 40 height 13
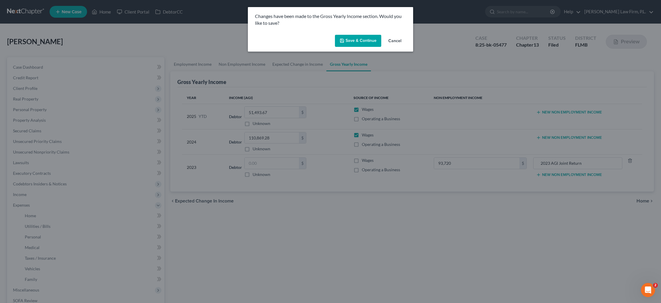
click at [363, 43] on button "Save & Continue" at bounding box center [358, 41] width 46 height 12
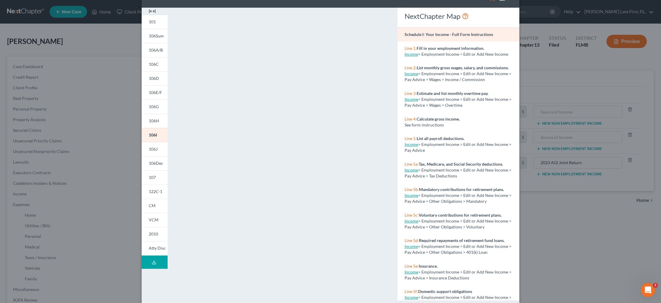
scroll to position [29, 0]
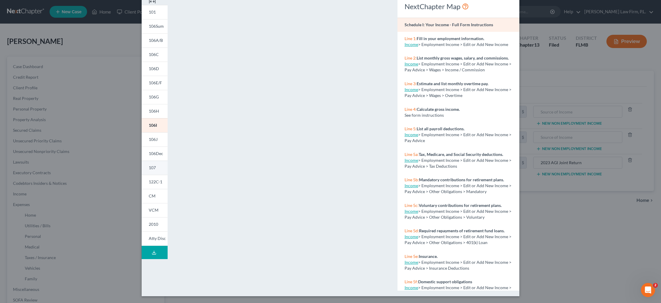
click at [157, 173] on link "107" at bounding box center [155, 168] width 26 height 14
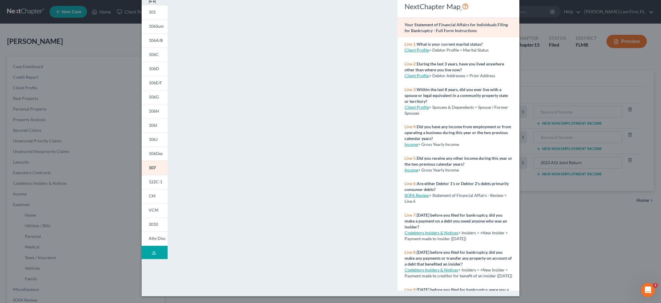
scroll to position [0, 0]
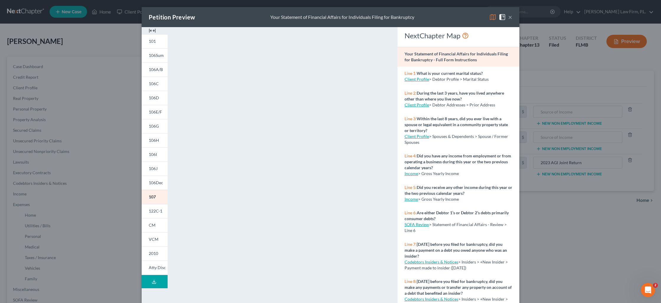
click at [510, 18] on button "×" at bounding box center [510, 17] width 4 height 7
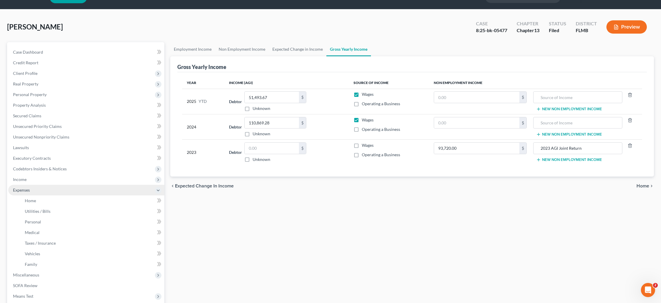
scroll to position [18, 0]
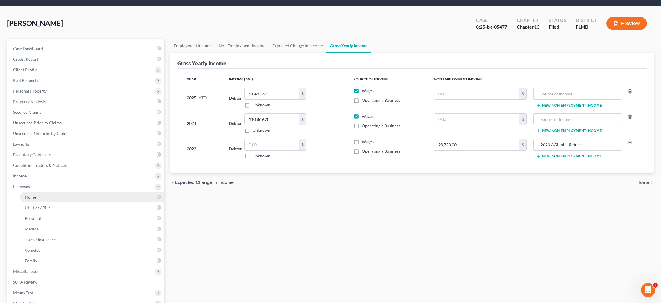
click at [46, 196] on link "Home" at bounding box center [92, 197] width 144 height 11
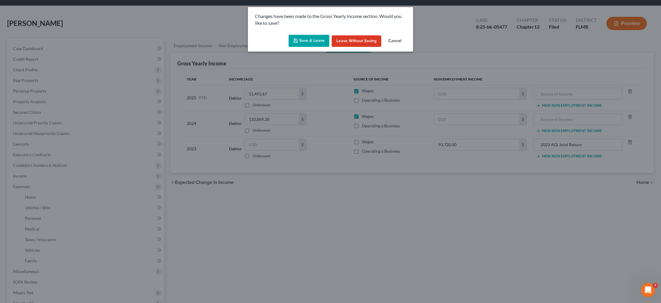
click at [310, 43] on button "Save & Leave" at bounding box center [309, 41] width 41 height 12
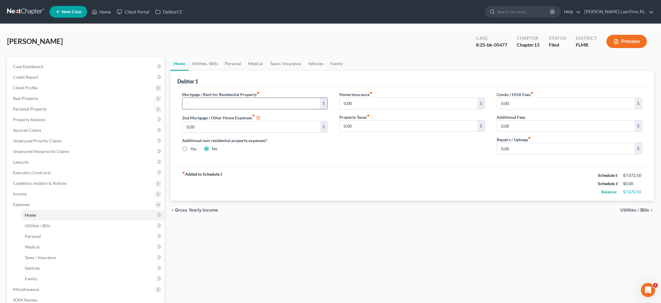
click at [229, 107] on input "text" at bounding box center [251, 103] width 138 height 11
type input "1"
type input "200"
click at [208, 65] on link "Utilities / Bills" at bounding box center [205, 64] width 33 height 14
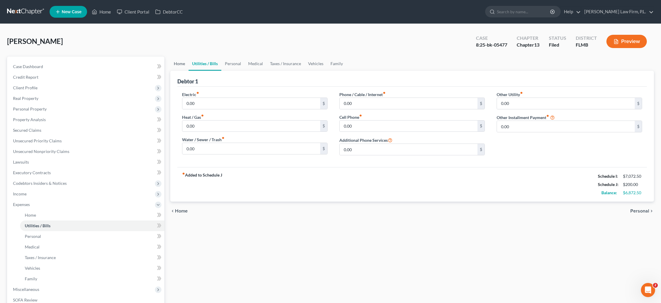
click at [178, 65] on link "Home" at bounding box center [179, 64] width 18 height 14
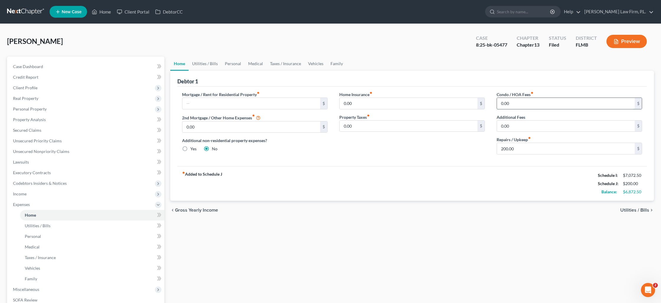
click at [521, 105] on input "0.00" at bounding box center [566, 103] width 138 height 11
type input "125"
click at [203, 64] on link "Utilities / Bills" at bounding box center [205, 64] width 33 height 14
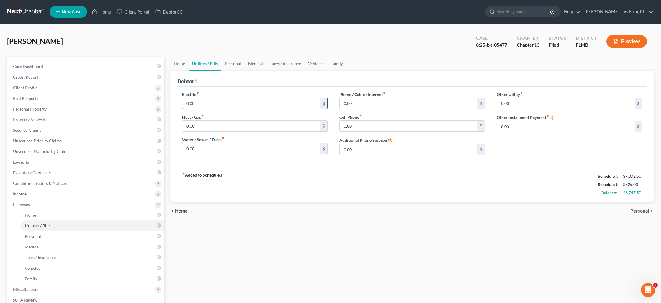
click at [207, 102] on input "0.00" at bounding box center [251, 103] width 138 height 11
type input "250"
type input "200"
type input "450"
click at [228, 63] on link "Personal" at bounding box center [232, 64] width 23 height 14
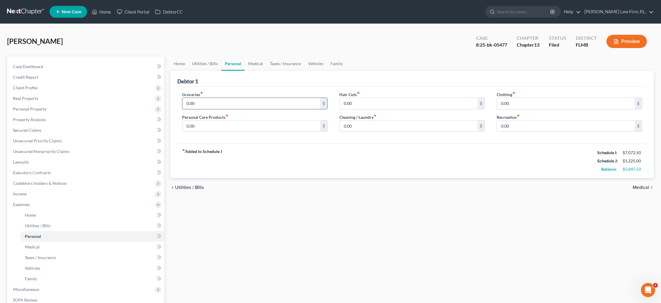
click at [215, 99] on input "0.00" at bounding box center [251, 103] width 138 height 11
type input "1,000"
click at [216, 128] on input "175" at bounding box center [251, 126] width 138 height 11
type input "275"
type input "325"
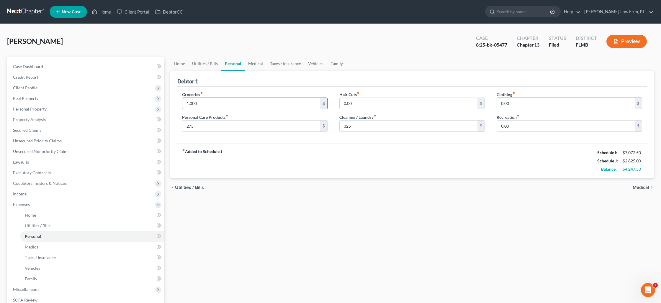
click at [203, 102] on input "1,000" at bounding box center [251, 103] width 138 height 11
type input "1,200"
type input "100"
click at [258, 64] on link "Medical" at bounding box center [256, 64] width 22 height 14
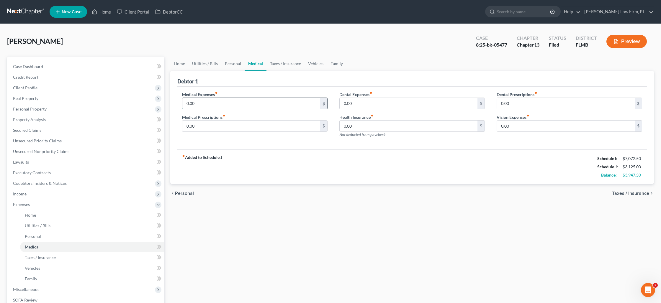
click at [238, 104] on input "0.00" at bounding box center [251, 103] width 138 height 11
type input "200"
click at [286, 64] on link "Taxes / Insurance" at bounding box center [286, 64] width 38 height 14
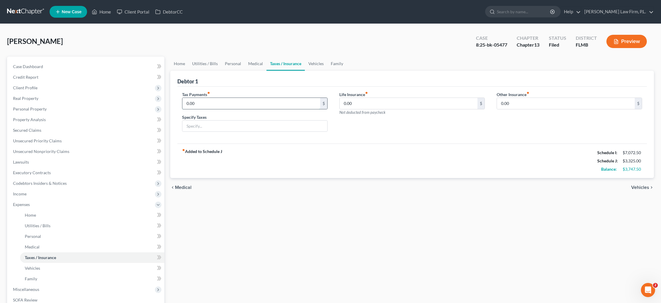
click at [198, 104] on input "0.00" at bounding box center [251, 103] width 138 height 11
type input "1,300"
type input "Federal Taxes not deducted from paycheck"
click at [308, 65] on link "Vehicles" at bounding box center [316, 64] width 22 height 14
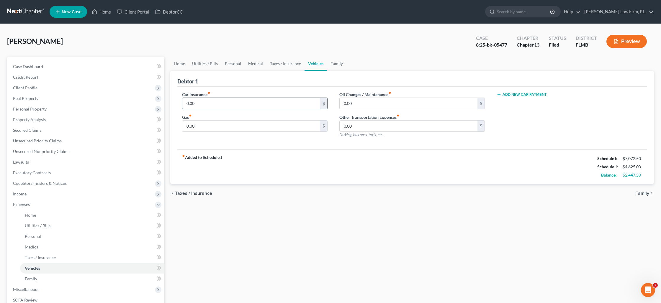
click at [216, 101] on input "0.00" at bounding box center [251, 103] width 138 height 11
type input "600"
type input "500"
click at [348, 106] on input "0.00" at bounding box center [409, 103] width 138 height 11
type input "50"
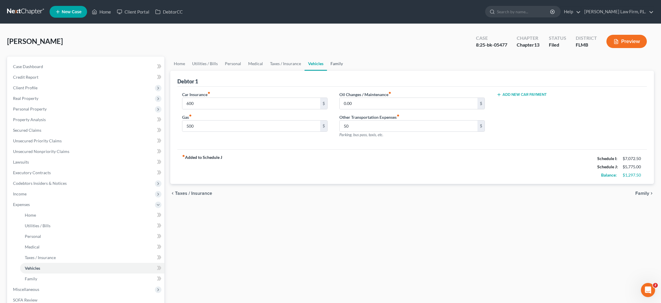
click at [334, 64] on link "Family" at bounding box center [336, 64] width 19 height 14
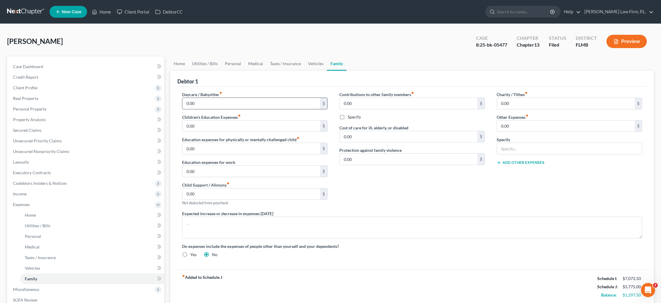
scroll to position [6, 0]
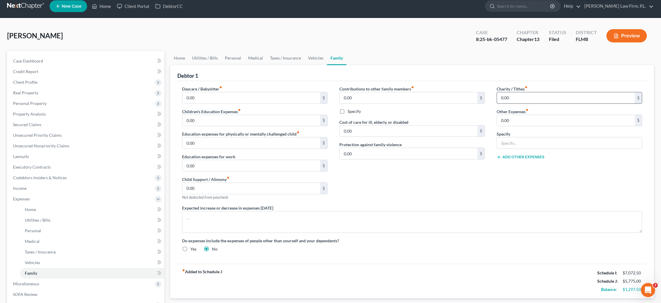
click at [512, 101] on input "0.00" at bounding box center [566, 97] width 138 height 11
type input "50"
type input "100"
type input "Pet Care"
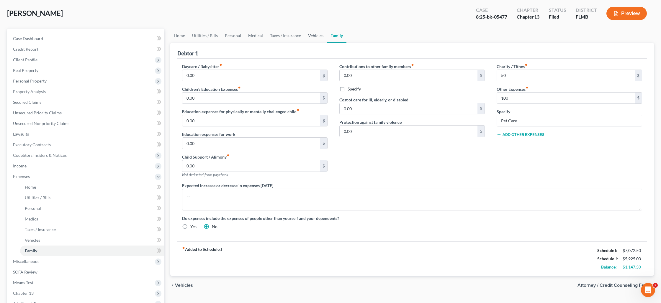
scroll to position [23, 0]
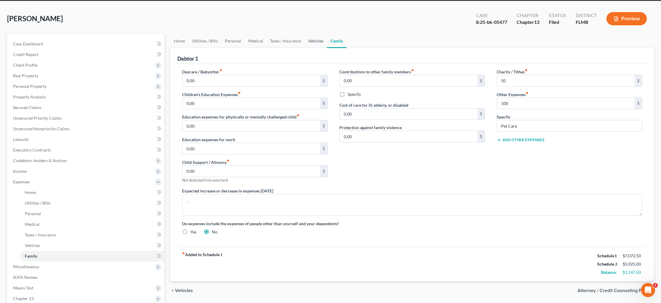
click at [315, 42] on link "Vehicles" at bounding box center [316, 41] width 22 height 14
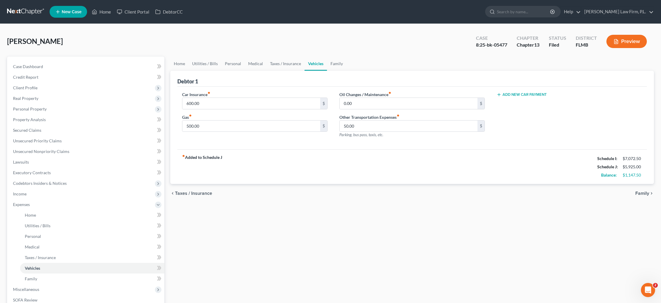
click at [514, 94] on button "Add New Car Payment" at bounding box center [522, 94] width 50 height 5
click at [513, 103] on input "text" at bounding box center [559, 103] width 125 height 11
type input "660"
click at [184, 65] on link "Home" at bounding box center [179, 63] width 18 height 14
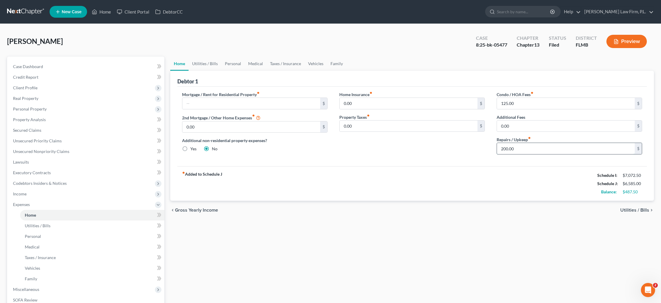
click at [504, 149] on input "200.00" at bounding box center [566, 148] width 138 height 11
type input "250"
click at [211, 65] on link "Utilities / Bills" at bounding box center [205, 64] width 33 height 14
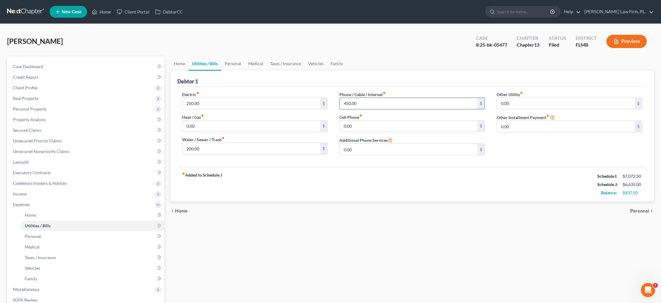
click at [357, 104] on input "450.00" at bounding box center [409, 103] width 138 height 11
click at [181, 62] on link "Home" at bounding box center [179, 64] width 18 height 14
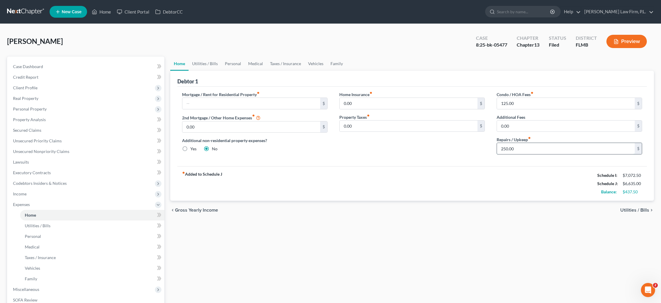
click at [535, 153] on input "250.00" at bounding box center [566, 148] width 138 height 11
type input "200"
click at [206, 63] on link "Utilities / Bills" at bounding box center [205, 64] width 33 height 14
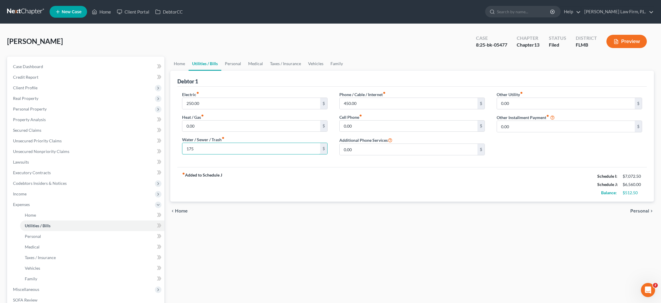
type input "175"
click at [350, 102] on input "450.00" at bounding box center [409, 103] width 138 height 11
type input "350"
click at [236, 64] on link "Personal" at bounding box center [232, 64] width 23 height 14
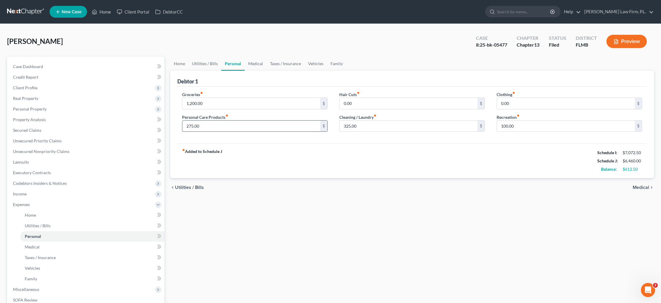
click at [206, 125] on input "275.00" at bounding box center [251, 126] width 138 height 11
type input "195"
type input "1"
type input "200"
click at [262, 62] on link "Medical" at bounding box center [256, 64] width 22 height 14
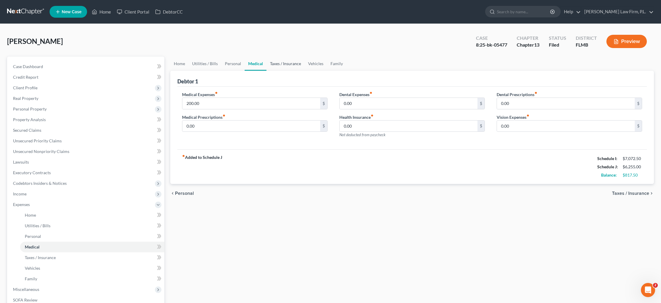
click at [280, 65] on link "Taxes / Insurance" at bounding box center [286, 64] width 38 height 14
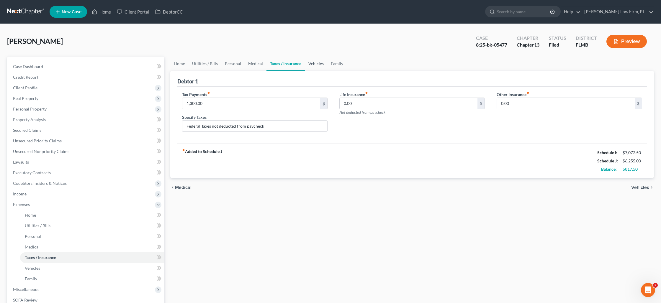
click at [312, 64] on link "Vehicles" at bounding box center [316, 64] width 22 height 14
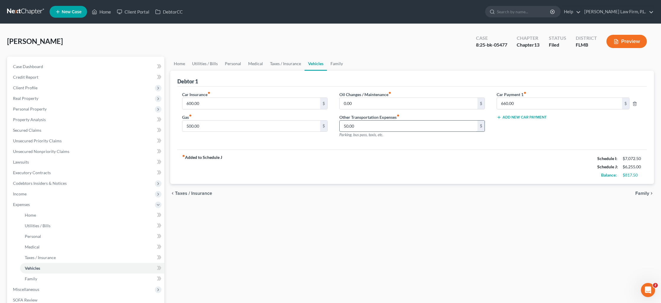
click at [352, 124] on input "50.00" at bounding box center [409, 126] width 138 height 11
click at [43, 146] on link "Unsecured Priority Claims" at bounding box center [86, 141] width 156 height 11
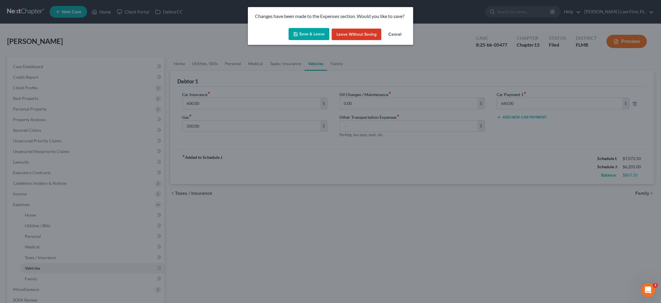
click at [308, 39] on button "Save & Leave" at bounding box center [309, 34] width 41 height 12
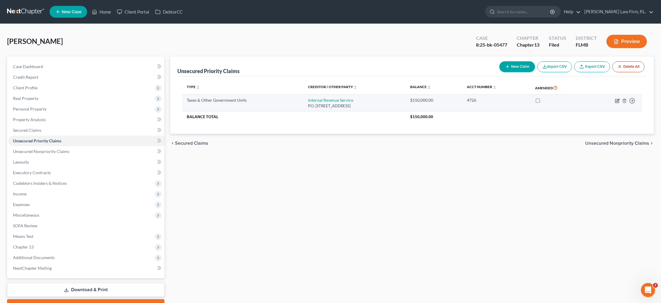
click at [616, 101] on icon "button" at bounding box center [617, 101] width 5 height 5
select select "0"
select select "39"
select select "0"
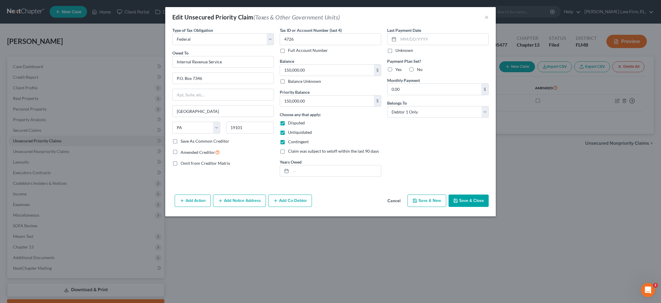
drag, startPoint x: 468, startPoint y: 202, endPoint x: 423, endPoint y: 199, distance: 44.7
click at [467, 202] on button "Save & Close" at bounding box center [469, 201] width 40 height 12
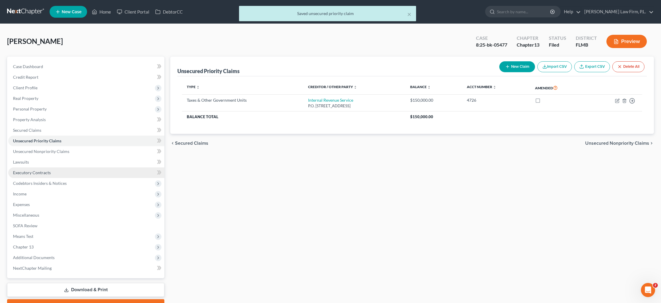
click at [55, 171] on link "Executory Contracts" at bounding box center [86, 173] width 156 height 11
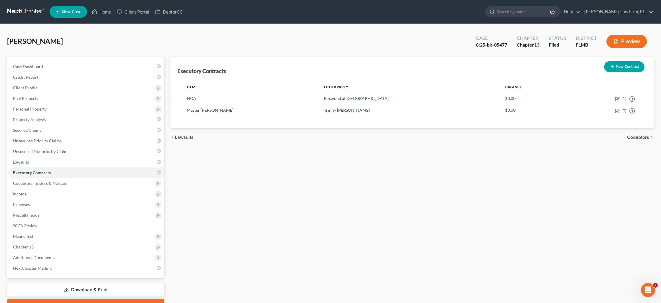
click at [621, 70] on button "New Contract" at bounding box center [624, 66] width 40 height 11
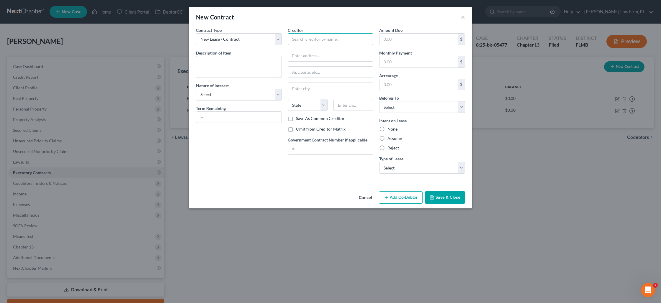
click at [323, 39] on input "text" at bounding box center [331, 39] width 86 height 12
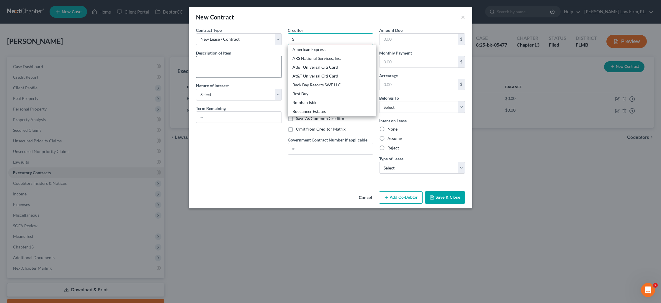
type input "S"
click at [248, 65] on textarea at bounding box center [239, 67] width 86 height 22
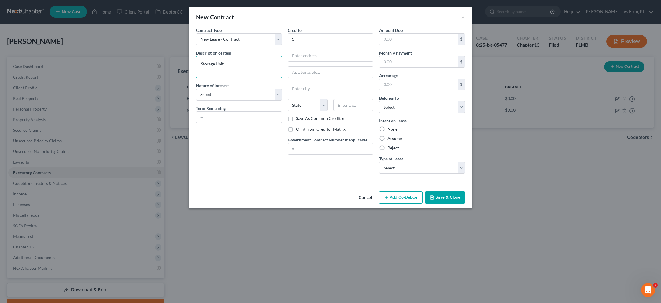
type textarea "Storage Unit"
click at [298, 42] on input "S" at bounding box center [331, 39] width 86 height 12
type input "Storage Unit"
click at [388, 139] on label "Assume" at bounding box center [395, 139] width 14 height 6
click at [390, 139] on input "Assume" at bounding box center [392, 138] width 4 height 4
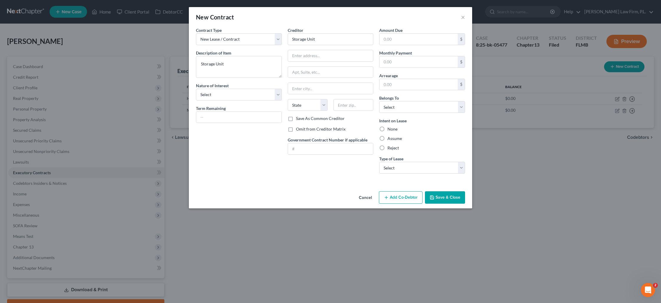
radio input "true"
click at [413, 170] on select "Select Real Estate Car Other" at bounding box center [422, 168] width 86 height 12
select select "2"
click at [379, 162] on select "Select Real Estate Car Other" at bounding box center [422, 168] width 86 height 12
click at [447, 198] on button "Save & Close" at bounding box center [445, 198] width 40 height 12
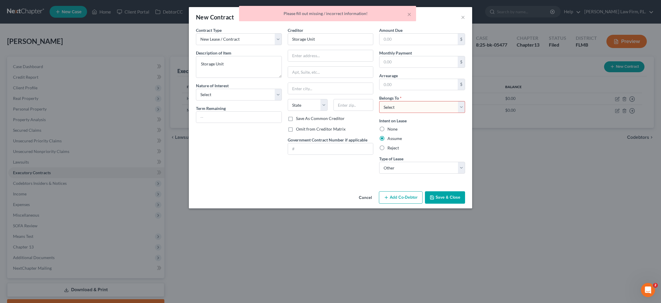
click at [394, 109] on select "Select Debtor 1 Only Debtor 2 Only Debtor 1 And Debtor 2 Only At Least One Of T…" at bounding box center [422, 107] width 86 height 12
select select "3"
click at [379, 101] on select "Select Debtor 1 Only Debtor 2 Only Debtor 1 And Debtor 2 Only At Least One Of T…" at bounding box center [422, 107] width 86 height 12
click at [439, 197] on button "Save & Close" at bounding box center [445, 198] width 40 height 12
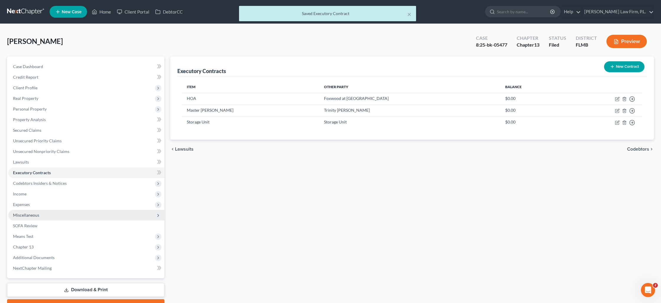
click at [57, 213] on span "Miscellaneous" at bounding box center [86, 215] width 156 height 11
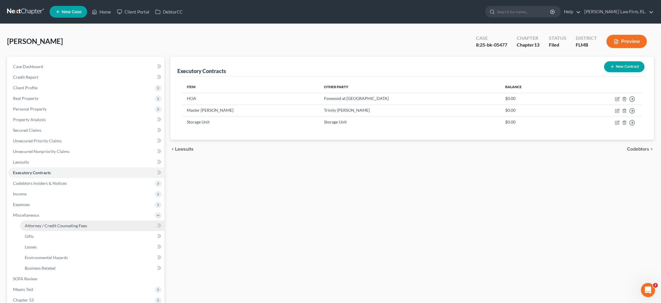
click at [60, 224] on span "Attorney / Credit Counseling Fees" at bounding box center [56, 225] width 62 height 5
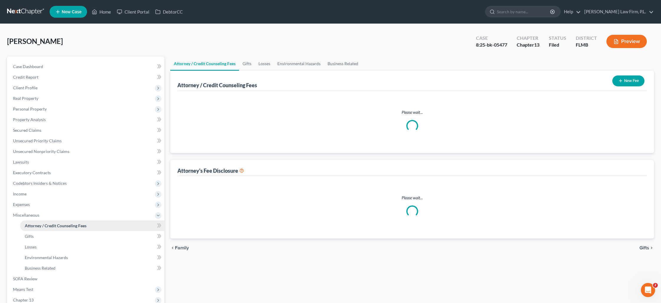
select select "0"
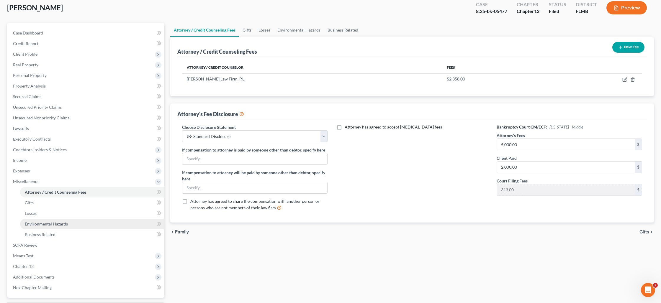
scroll to position [35, 0]
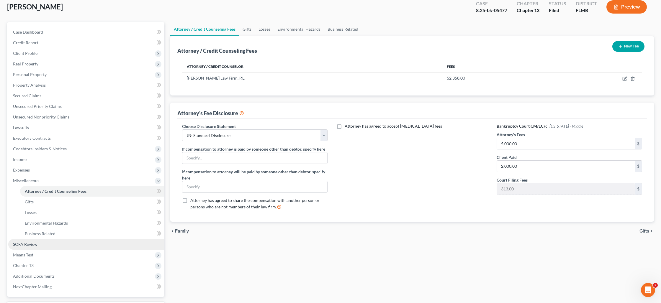
click at [55, 241] on link "SOFA Review" at bounding box center [86, 244] width 156 height 11
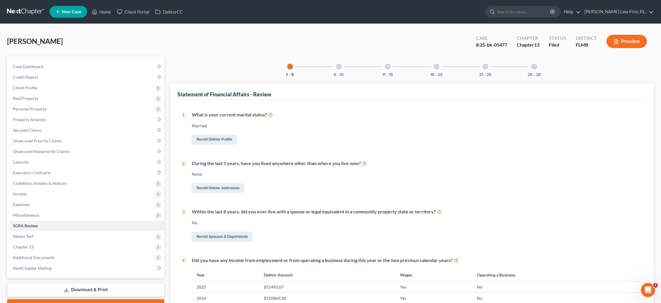
click at [340, 68] on div at bounding box center [339, 67] width 6 height 6
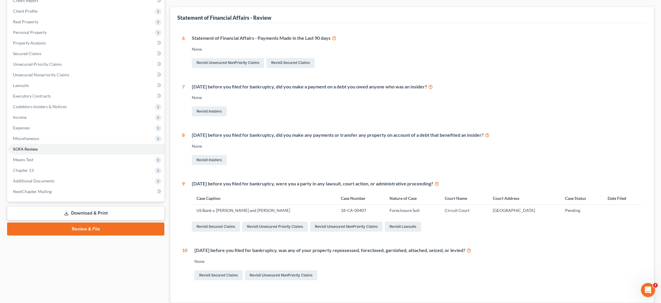
scroll to position [78, 0]
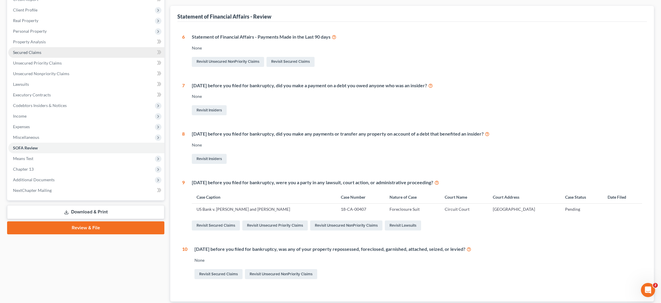
click at [44, 52] on link "Secured Claims" at bounding box center [86, 52] width 156 height 11
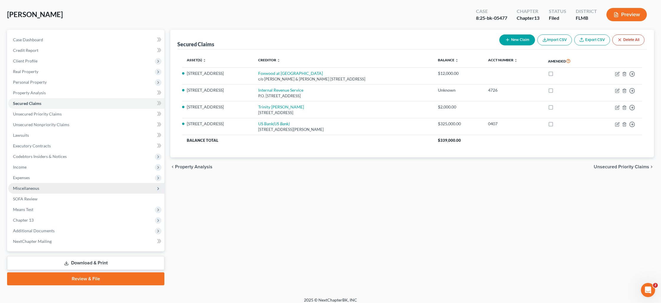
scroll to position [31, 0]
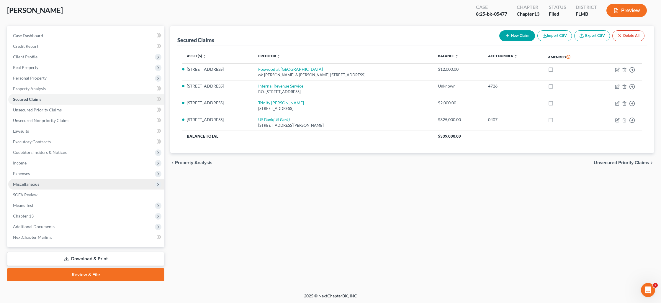
click at [47, 185] on span "Miscellaneous" at bounding box center [86, 184] width 156 height 11
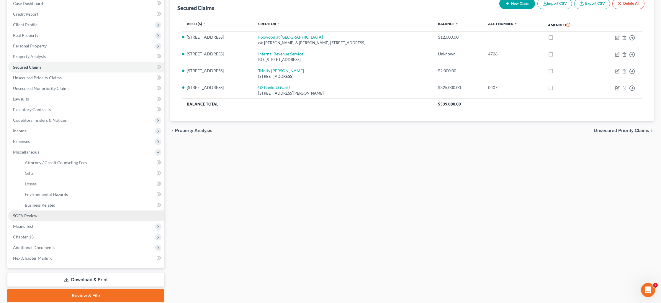
scroll to position [72, 0]
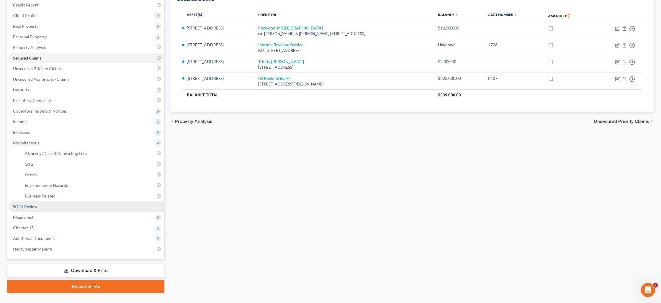
click at [37, 210] on link "SOFA Review" at bounding box center [86, 207] width 156 height 11
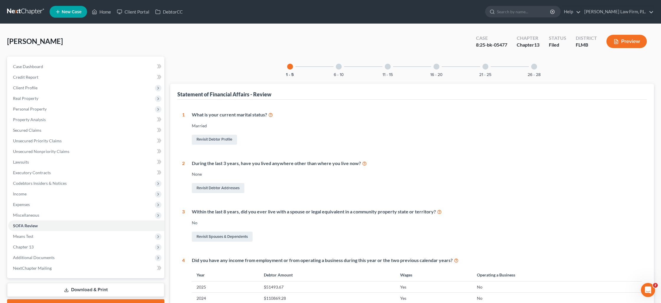
click at [536, 67] on div at bounding box center [534, 67] width 6 height 6
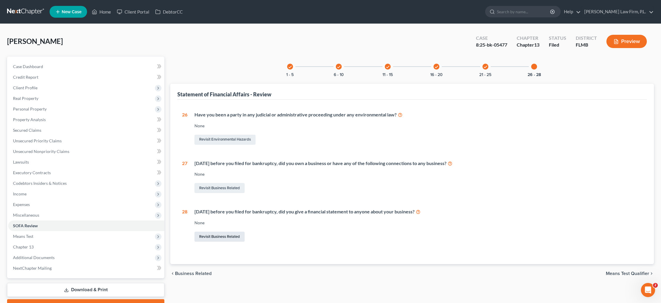
click at [212, 238] on link "Revisit Business Related" at bounding box center [220, 237] width 50 height 10
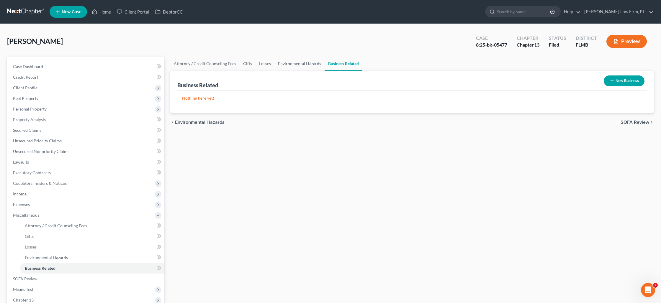
click at [625, 78] on button "New Business" at bounding box center [624, 81] width 41 height 11
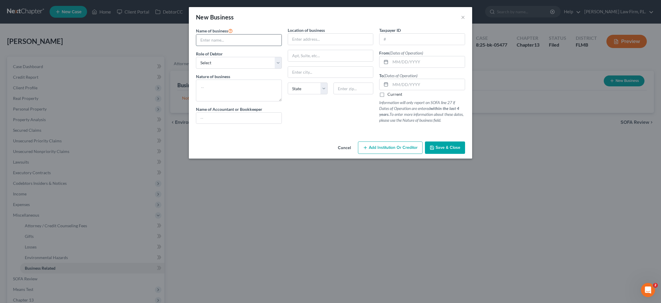
click at [212, 43] on input "text" at bounding box center [238, 40] width 85 height 11
type input "[PERSON_NAME] Consulting LLC"
click at [228, 62] on select "Select A member of a limited liability company (LLC) or limited liability partn…" at bounding box center [239, 63] width 86 height 12
select select "member"
click at [196, 57] on select "Select A member of a limited liability company (LLC) or limited liability partn…" at bounding box center [239, 63] width 86 height 12
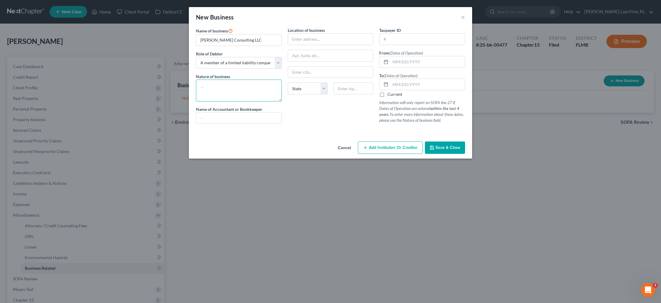
click at [225, 83] on textarea at bounding box center [239, 91] width 86 height 22
type textarea "Consulting"
click at [316, 42] on input "text" at bounding box center [330, 39] width 85 height 11
type input "[STREET_ADDRESS]"
click at [350, 85] on input "text" at bounding box center [354, 89] width 40 height 12
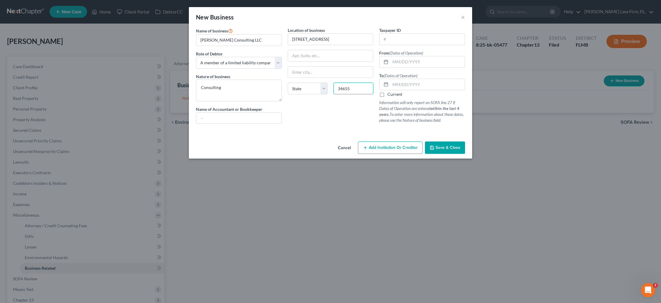
type input "34655"
type input "New Port [PERSON_NAME]"
select select "9"
click at [399, 61] on input "text" at bounding box center [427, 61] width 74 height 11
type input "[DATE]"
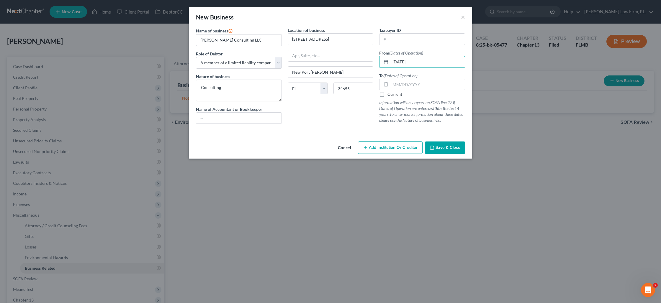
click at [388, 96] on label "Current" at bounding box center [395, 95] width 15 height 6
click at [390, 95] on input "Current" at bounding box center [392, 94] width 4 height 4
checkbox input "true"
click at [440, 149] on span "Save & Close" at bounding box center [448, 147] width 25 height 5
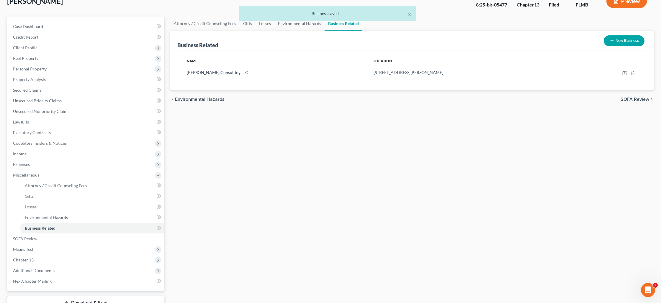
scroll to position [84, 0]
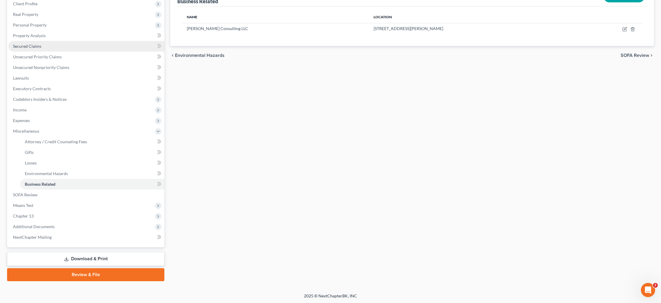
click at [75, 50] on link "Secured Claims" at bounding box center [86, 46] width 156 height 11
